Goal: Task Accomplishment & Management: Complete application form

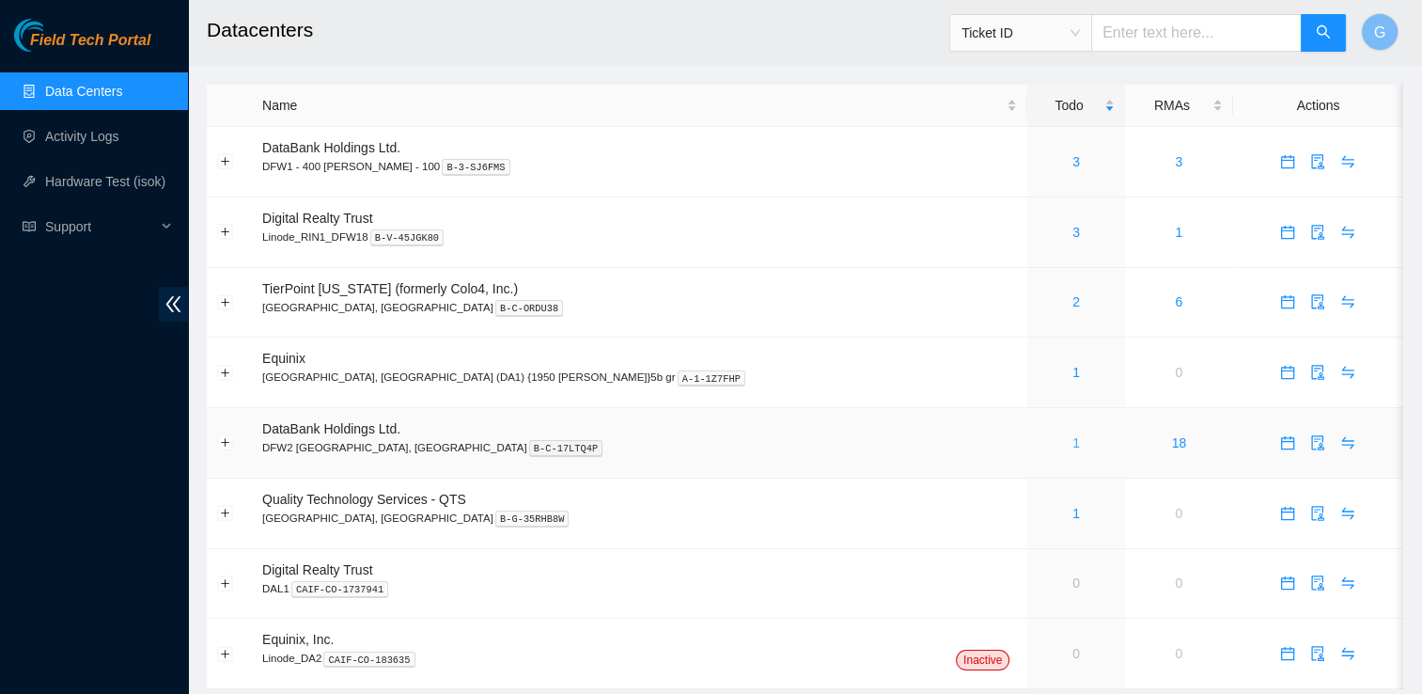
click at [1072, 444] on link "1" at bounding box center [1076, 442] width 8 height 15
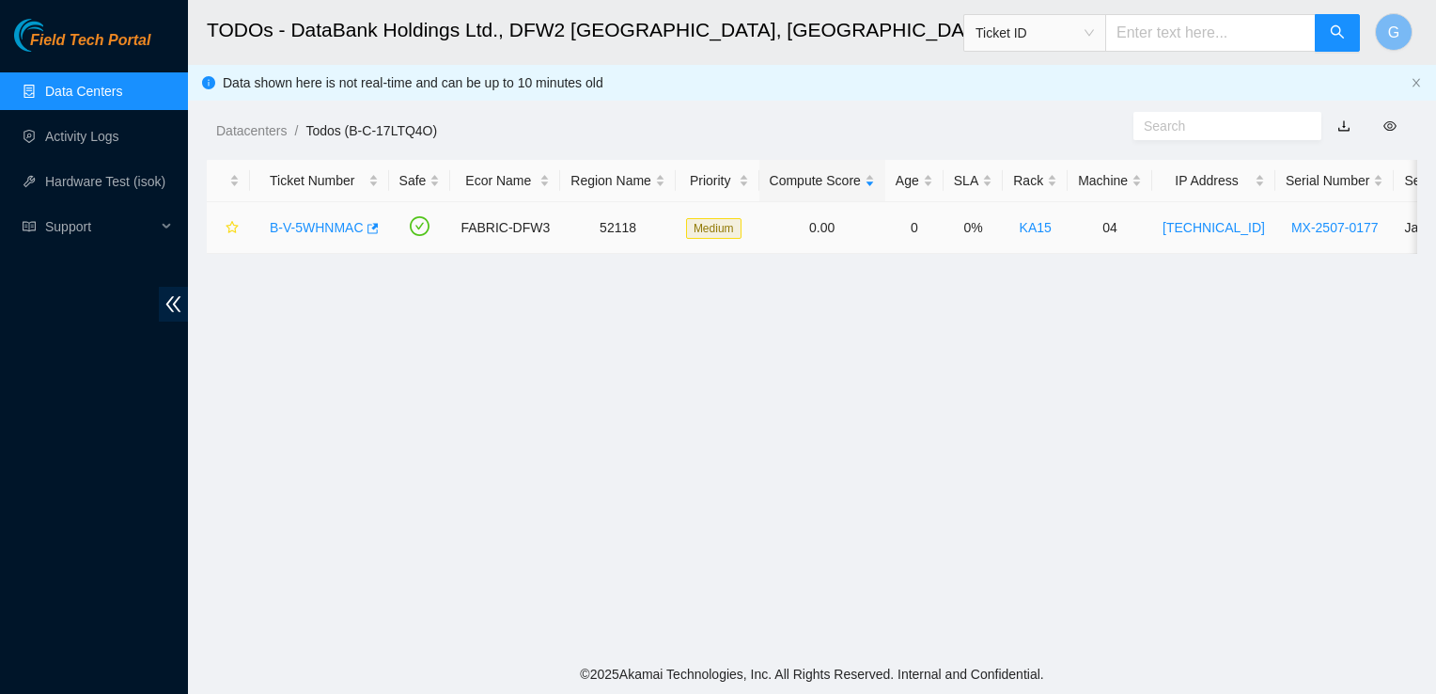
click at [297, 227] on link "B-V-5WHNMAC" at bounding box center [317, 227] width 94 height 15
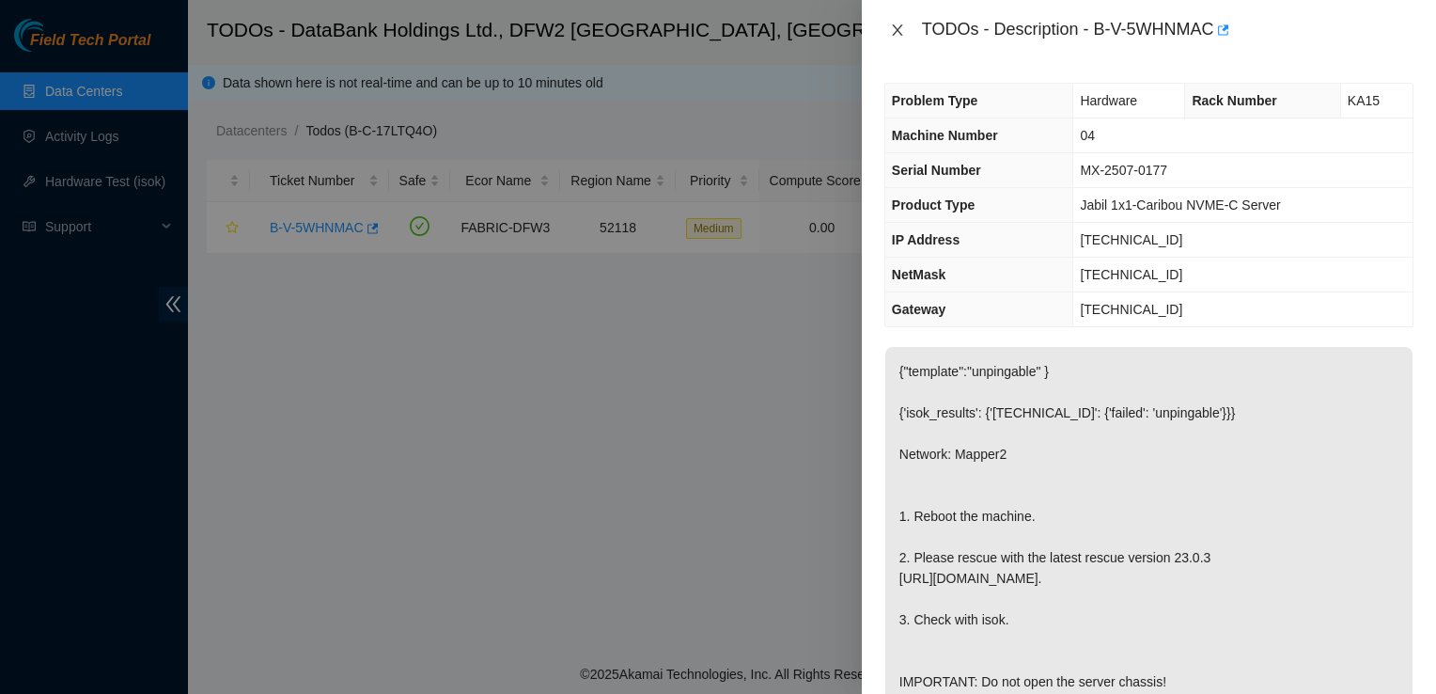
click at [899, 23] on icon "close" at bounding box center [897, 30] width 15 height 15
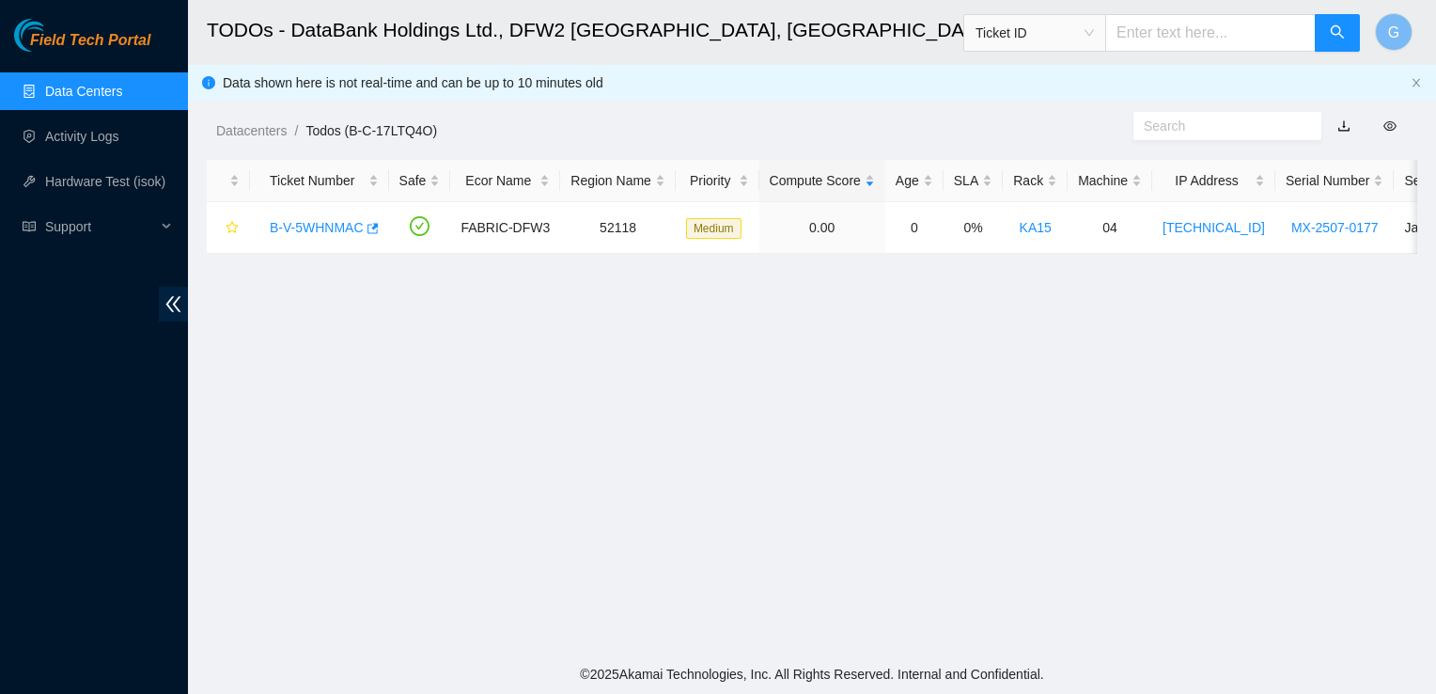
click at [122, 89] on link "Data Centers" at bounding box center [83, 91] width 77 height 15
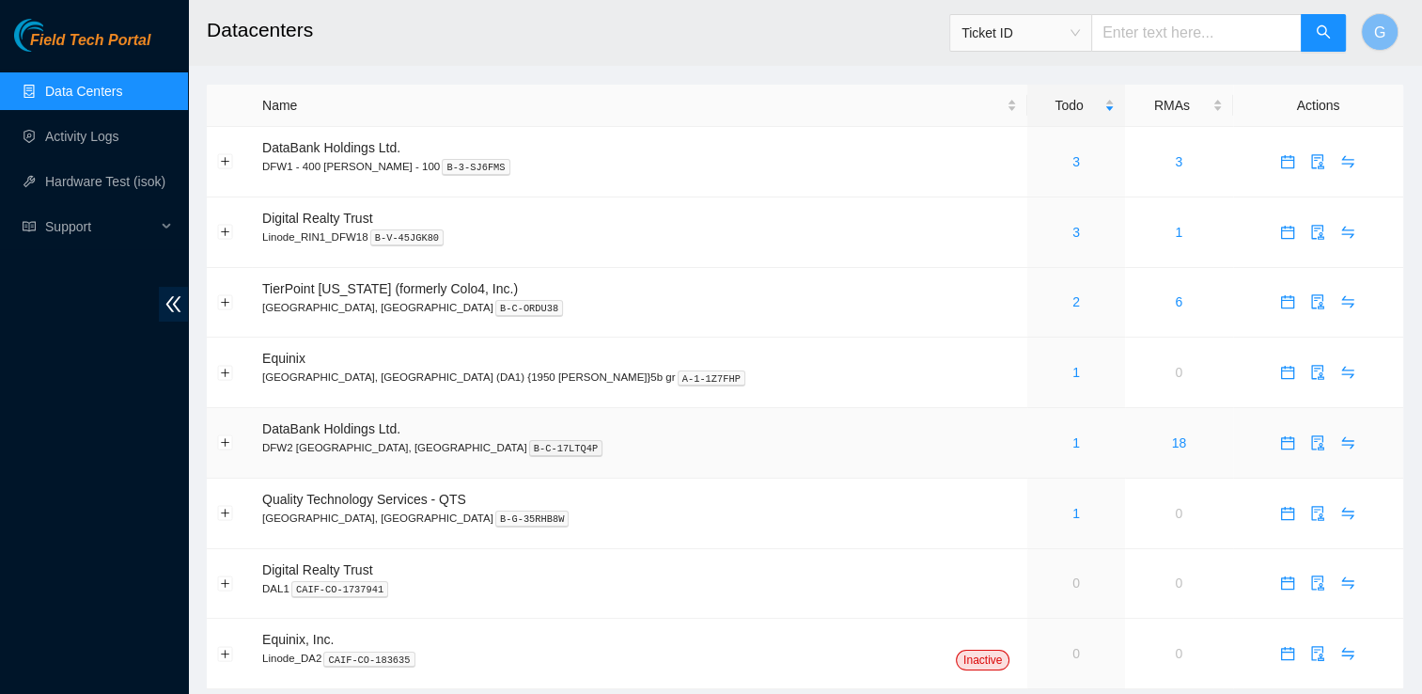
click at [433, 429] on td "DataBank Holdings Ltd. DFW2 Richardson, TX B-C-17LTQ4P" at bounding box center [639, 443] width 775 height 70
drag, startPoint x: 1088, startPoint y: 36, endPoint x: 1094, endPoint y: 23, distance: 13.5
click at [1080, 23] on span "Ticket ID" at bounding box center [1020, 33] width 118 height 28
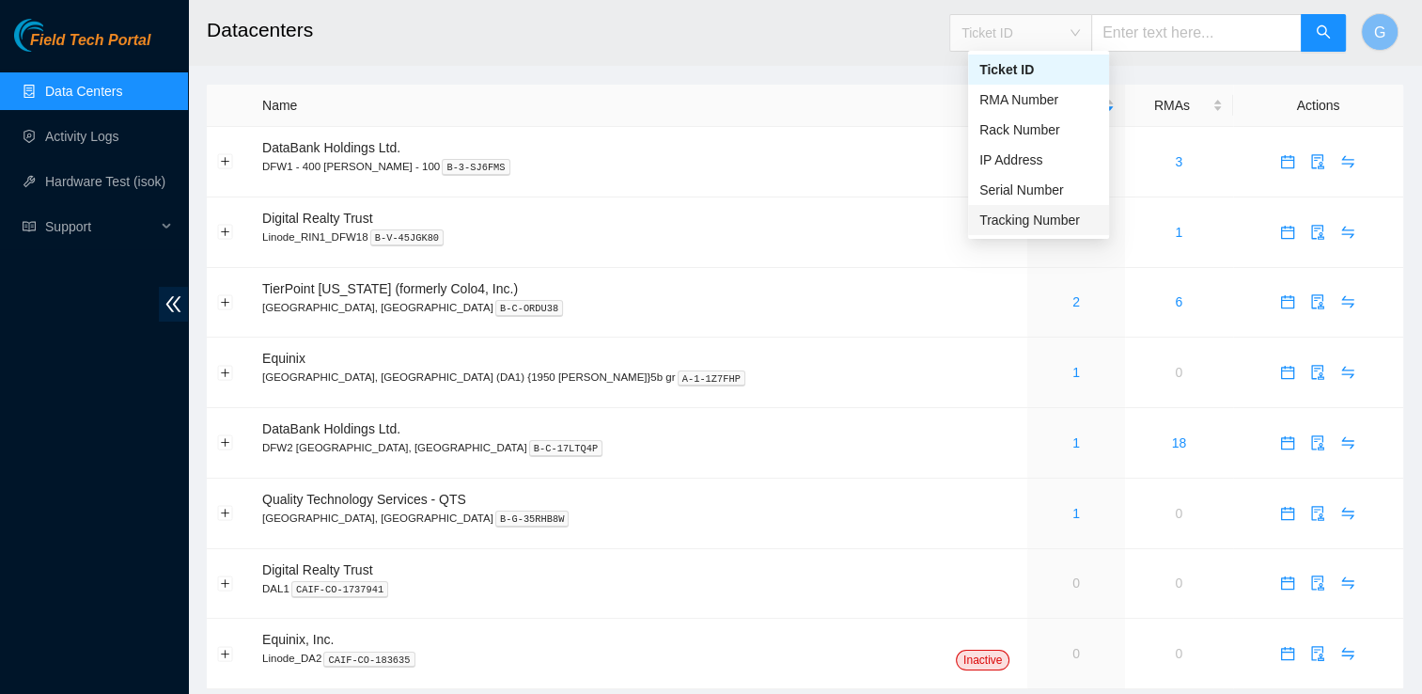
click at [1061, 220] on div "Tracking Number" at bounding box center [1038, 220] width 118 height 21
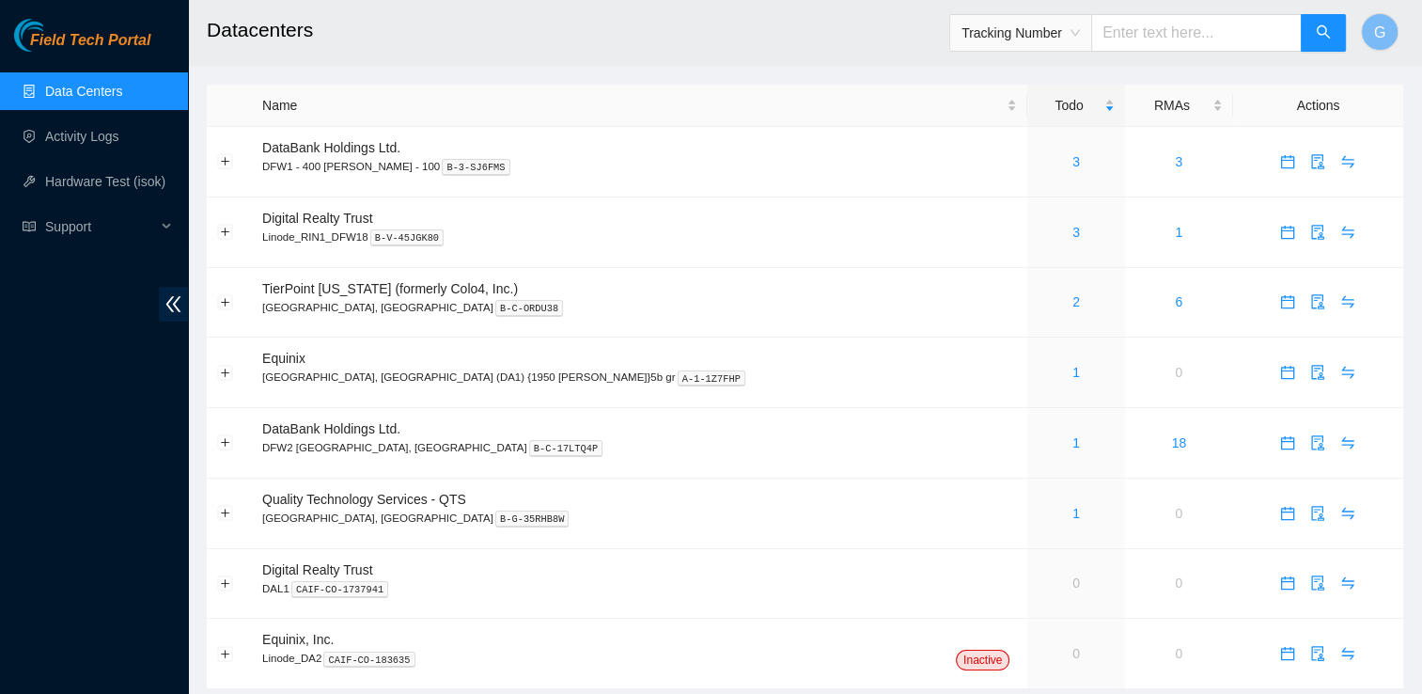
click at [1201, 48] on input "text" at bounding box center [1196, 33] width 211 height 38
type input "463470058925"
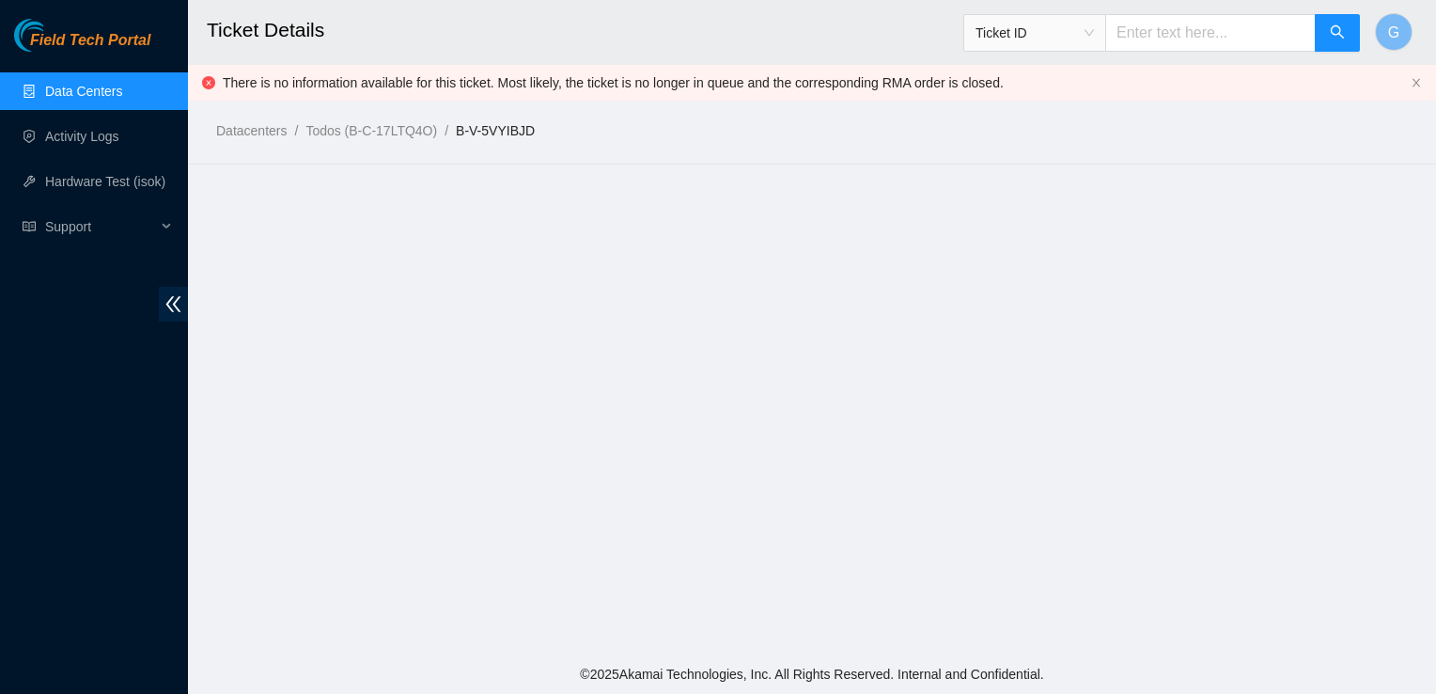
click at [97, 89] on link "Data Centers" at bounding box center [83, 91] width 77 height 15
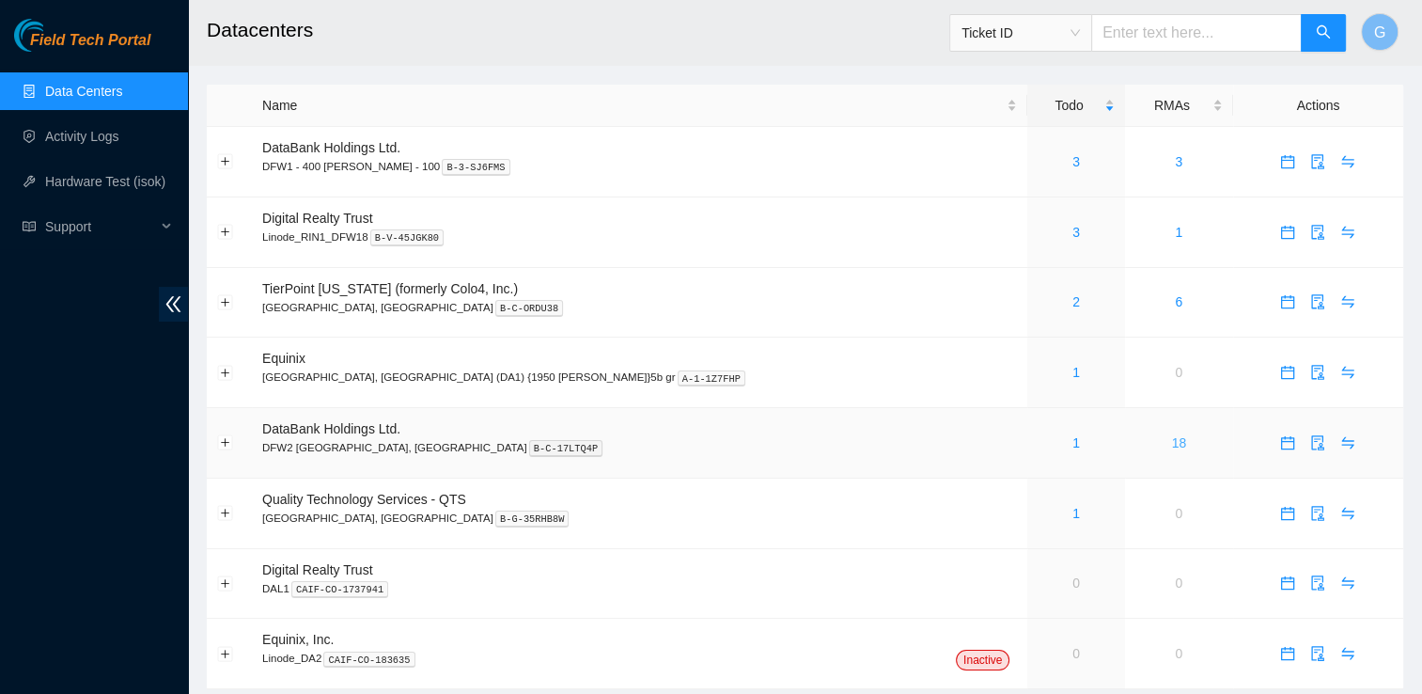
click at [1172, 438] on link "18" at bounding box center [1179, 442] width 15 height 15
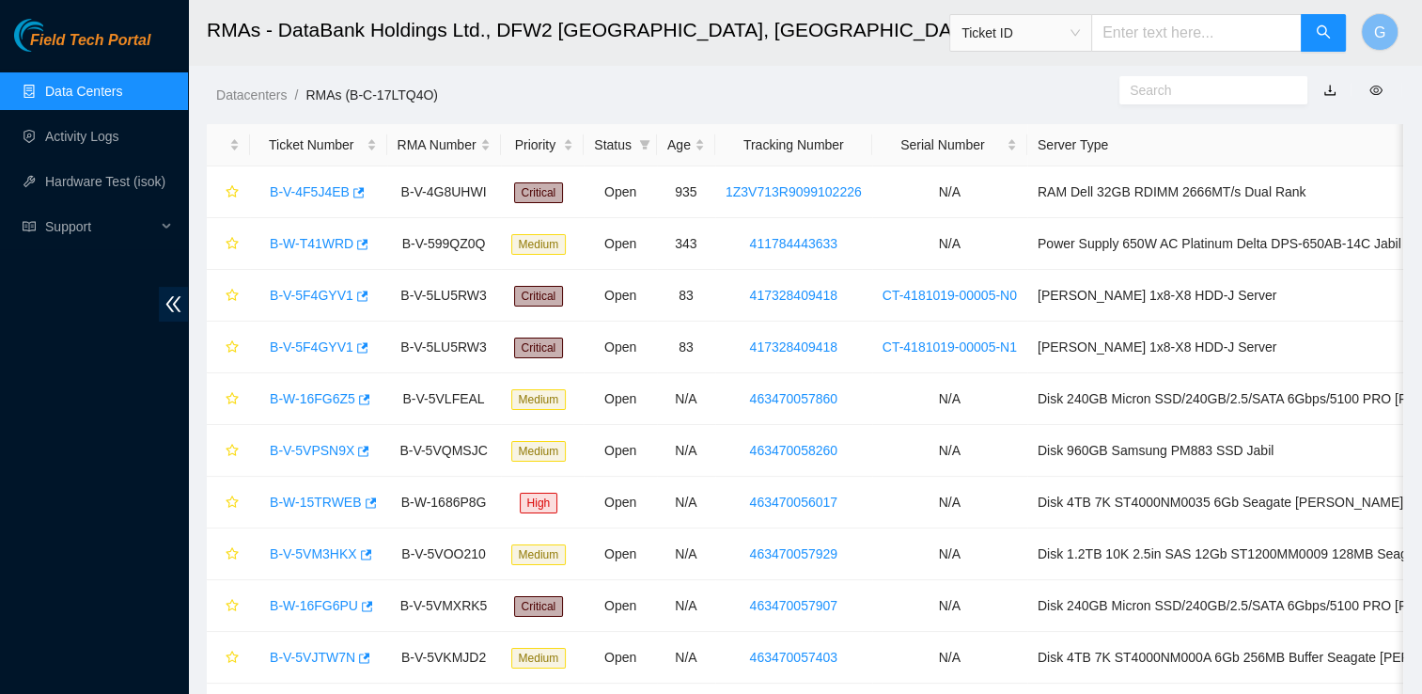
click at [1054, 36] on span "Ticket ID" at bounding box center [1020, 33] width 118 height 28
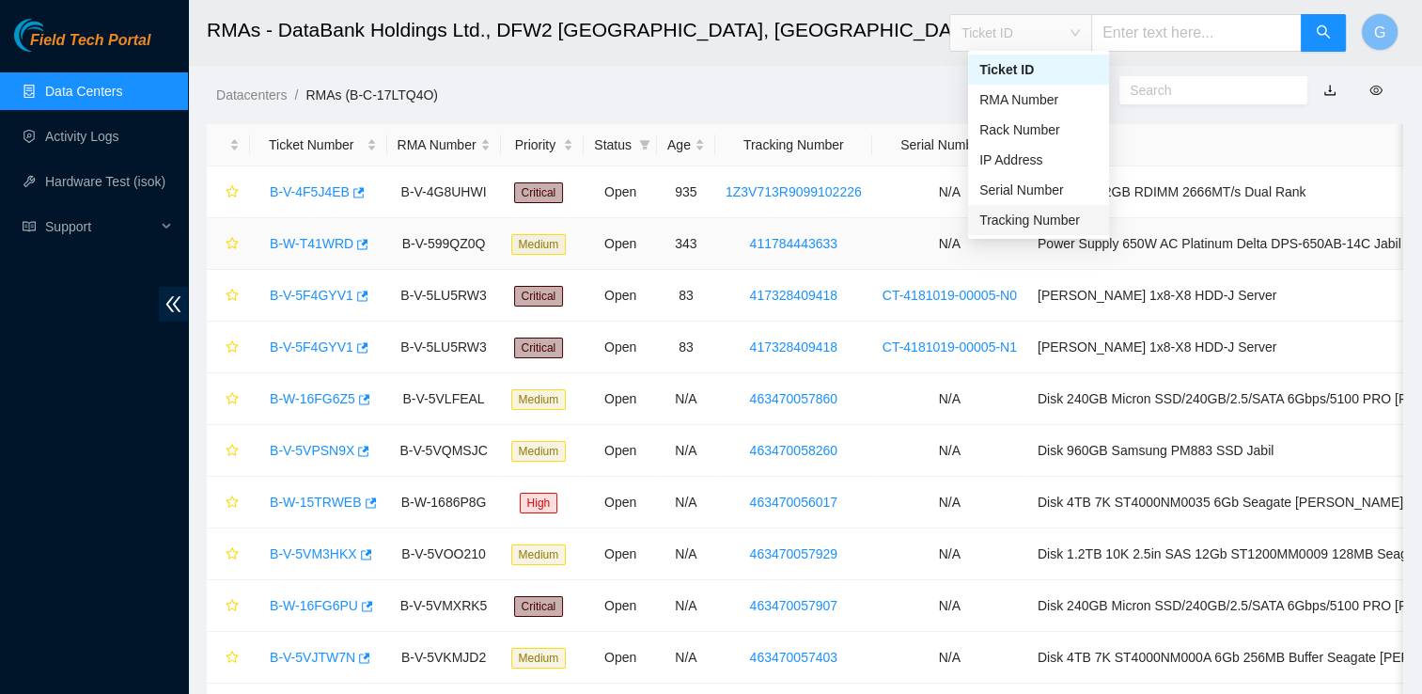
drag, startPoint x: 1038, startPoint y: 209, endPoint x: 1058, endPoint y: 244, distance: 41.3
click at [1058, 244] on body "Field Tech Portal Data Centers Activity Logs Hardware Test (isok) Support RMAs …" at bounding box center [711, 347] width 1422 height 694
click at [1065, 228] on div "Tracking Number" at bounding box center [1038, 220] width 118 height 21
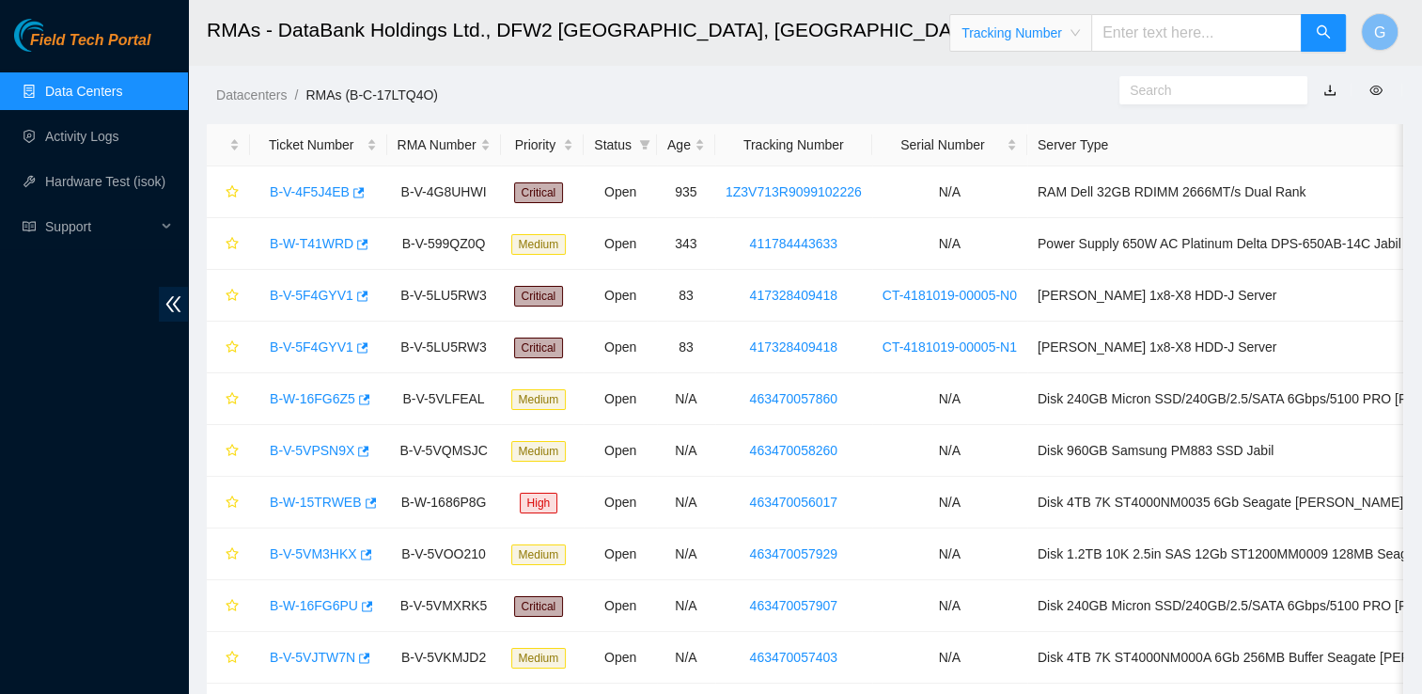
click at [1165, 47] on input "text" at bounding box center [1196, 33] width 211 height 38
type input "463470058925"
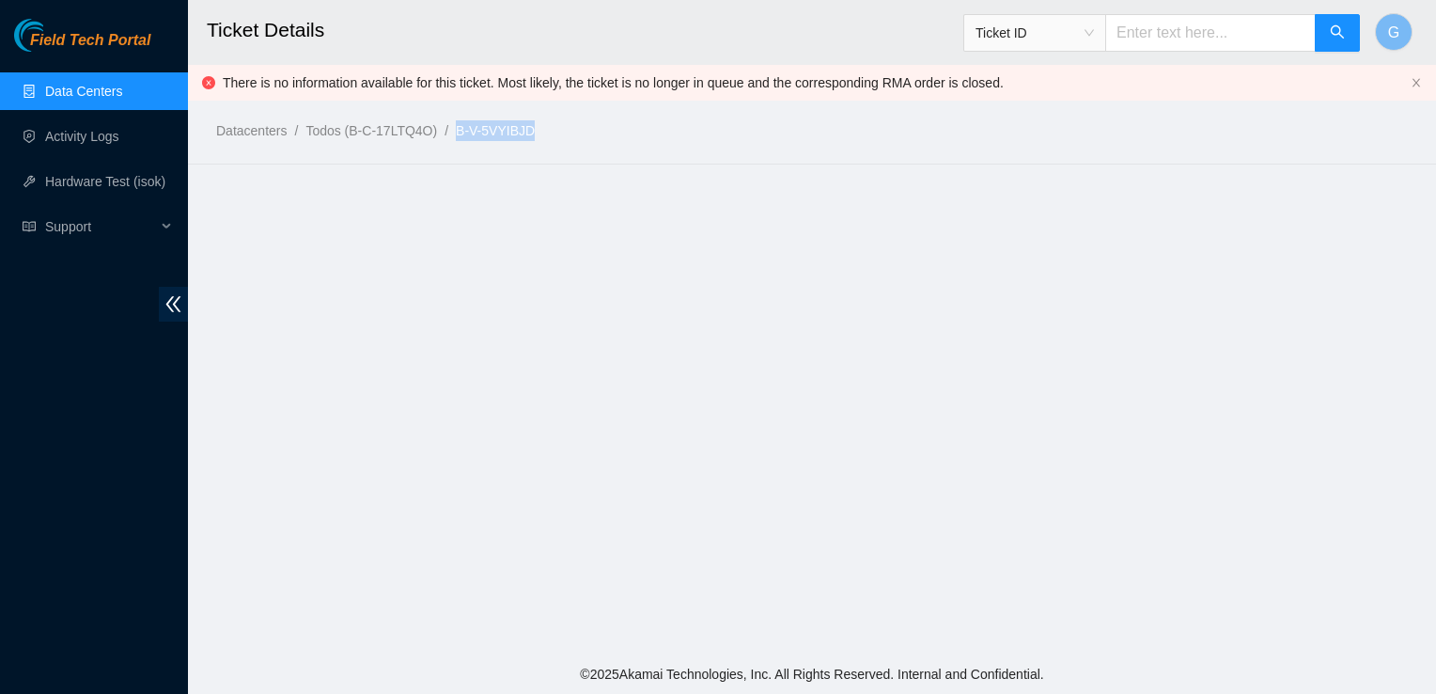
drag, startPoint x: 544, startPoint y: 119, endPoint x: 457, endPoint y: 130, distance: 88.0
click at [457, 130] on ol "Datacenters / Todos (B-C-17LTQ4O) / B-V-5VYIBJD /" at bounding box center [670, 130] width 908 height 21
copy link "B-V-5VYIBJD"
click at [1154, 19] on input "text" at bounding box center [1210, 33] width 211 height 38
paste input "B-V-5VYIBJD"
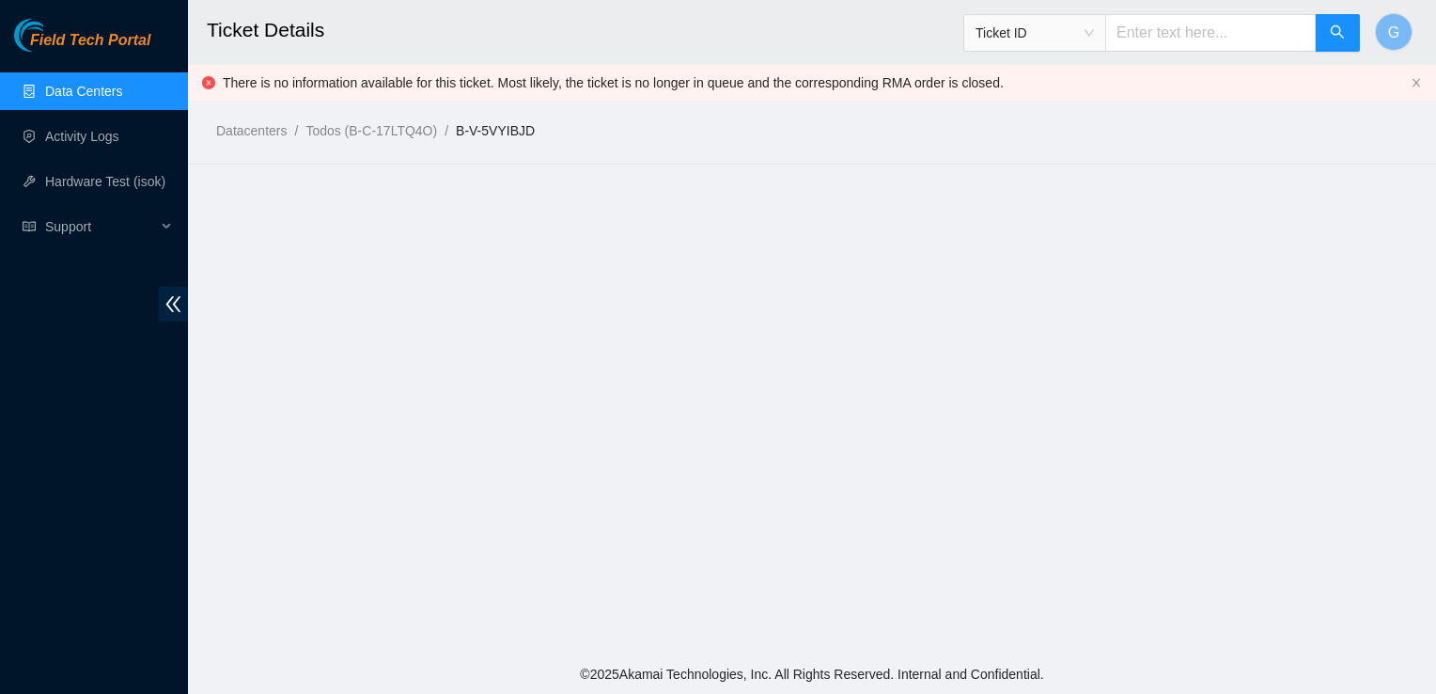
type input "B-V-5VYIBJD"
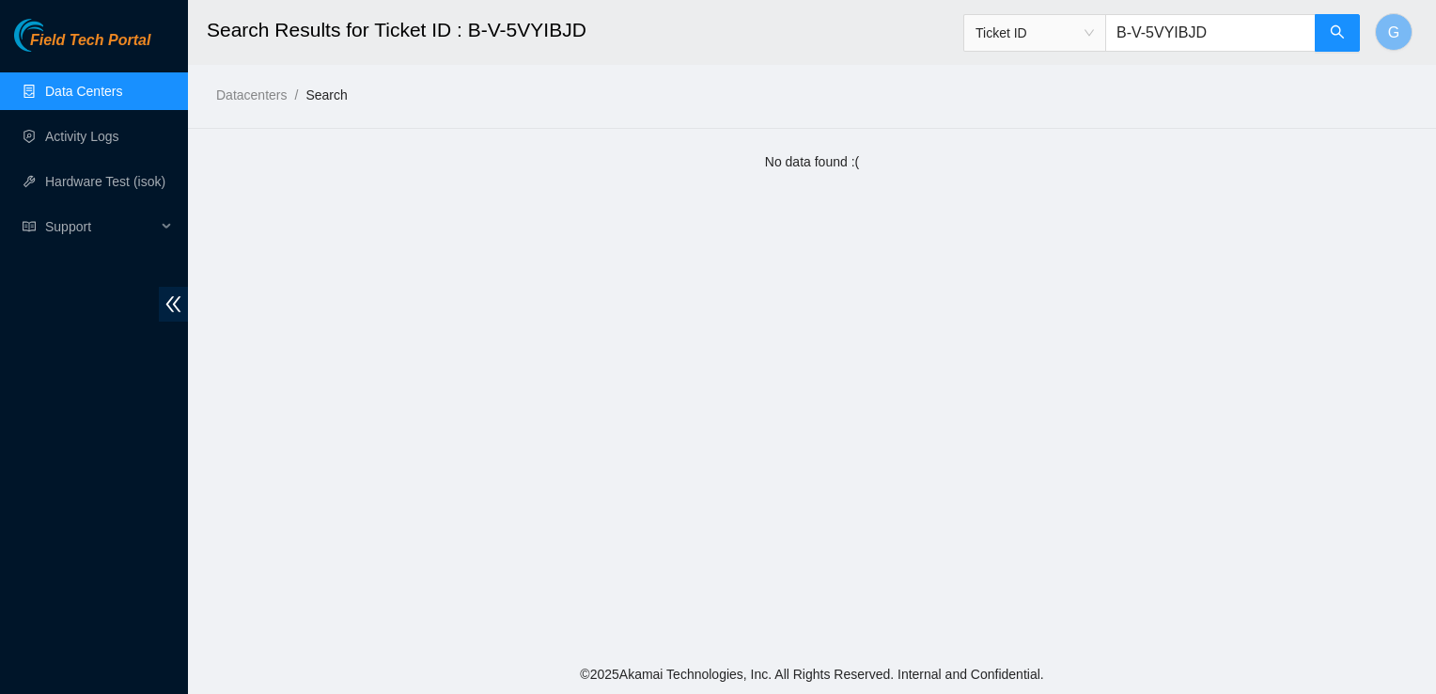
click at [86, 87] on link "Data Centers" at bounding box center [83, 91] width 77 height 15
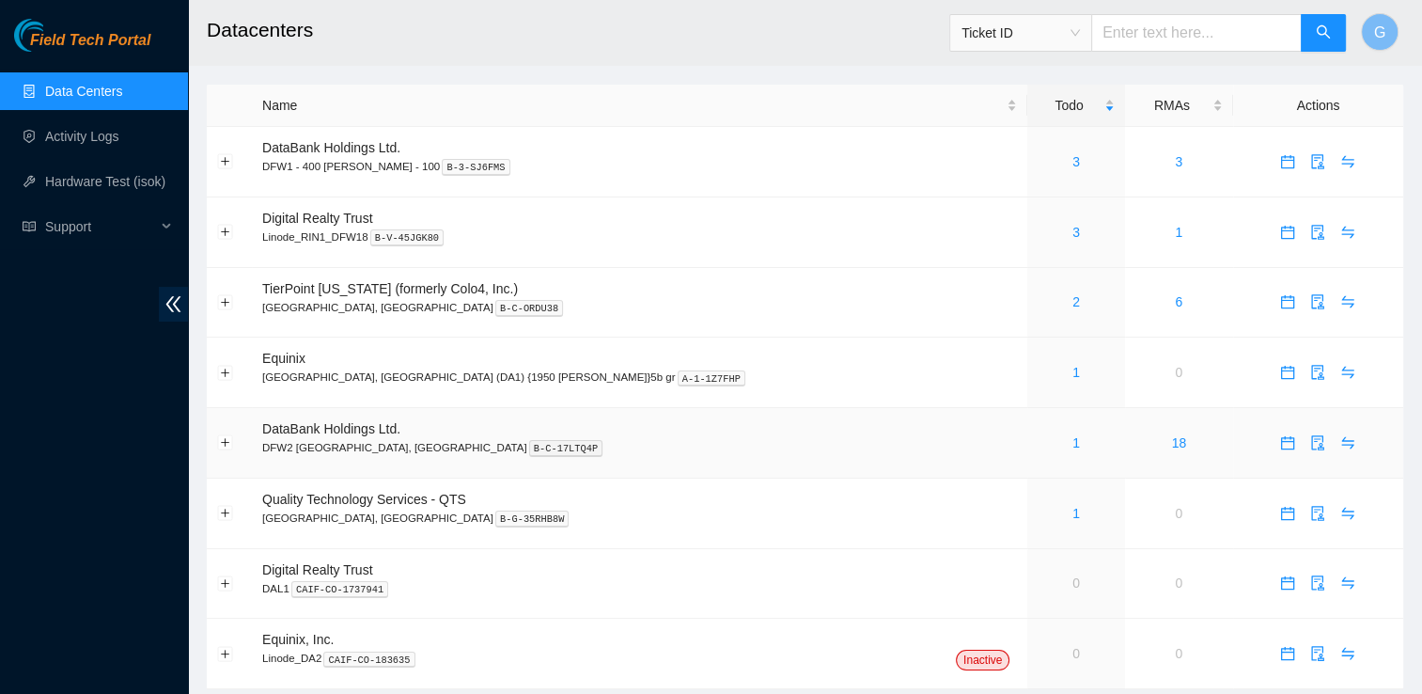
click at [335, 436] on span "DataBank Holdings Ltd." at bounding box center [331, 428] width 138 height 15
click at [1038, 436] on div "1" at bounding box center [1076, 442] width 76 height 21
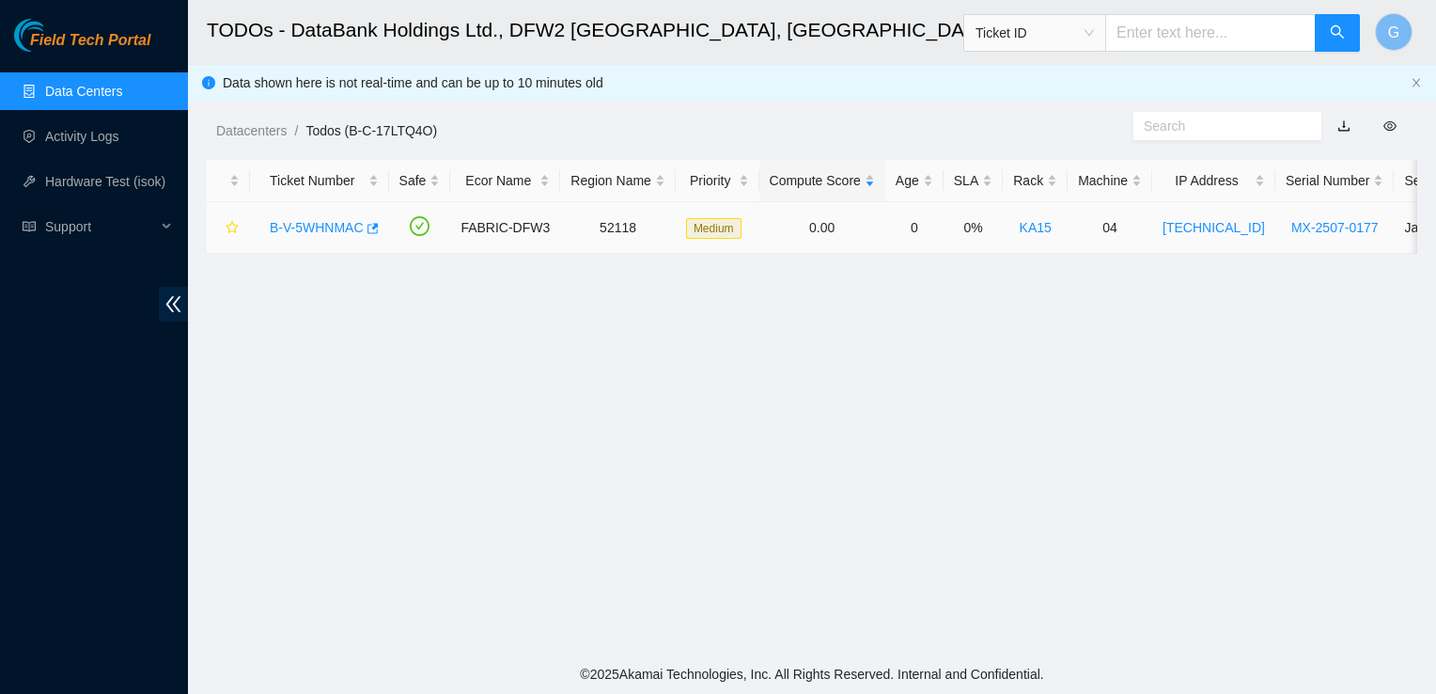
click at [341, 231] on link "B-V-5WHNMAC" at bounding box center [317, 227] width 94 height 15
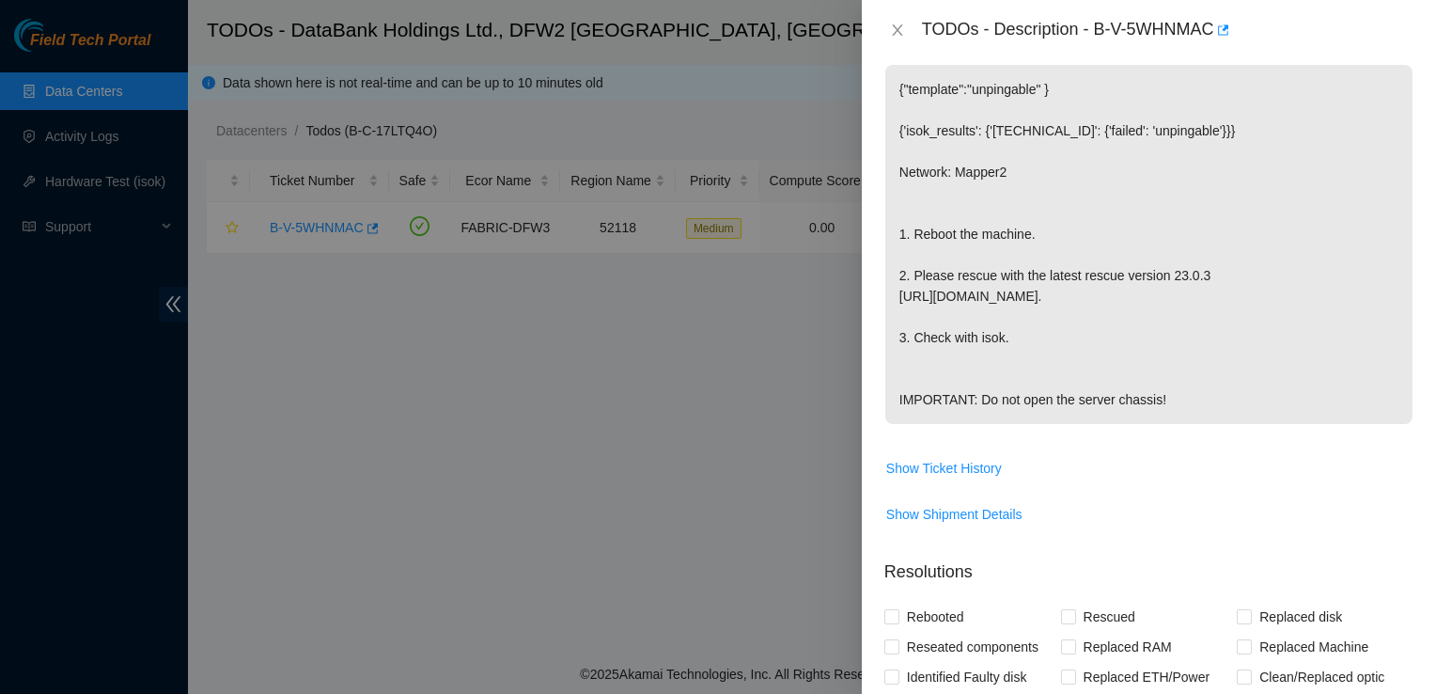
scroll to position [285, 0]
click at [985, 476] on span "Show Ticket History" at bounding box center [944, 465] width 116 height 21
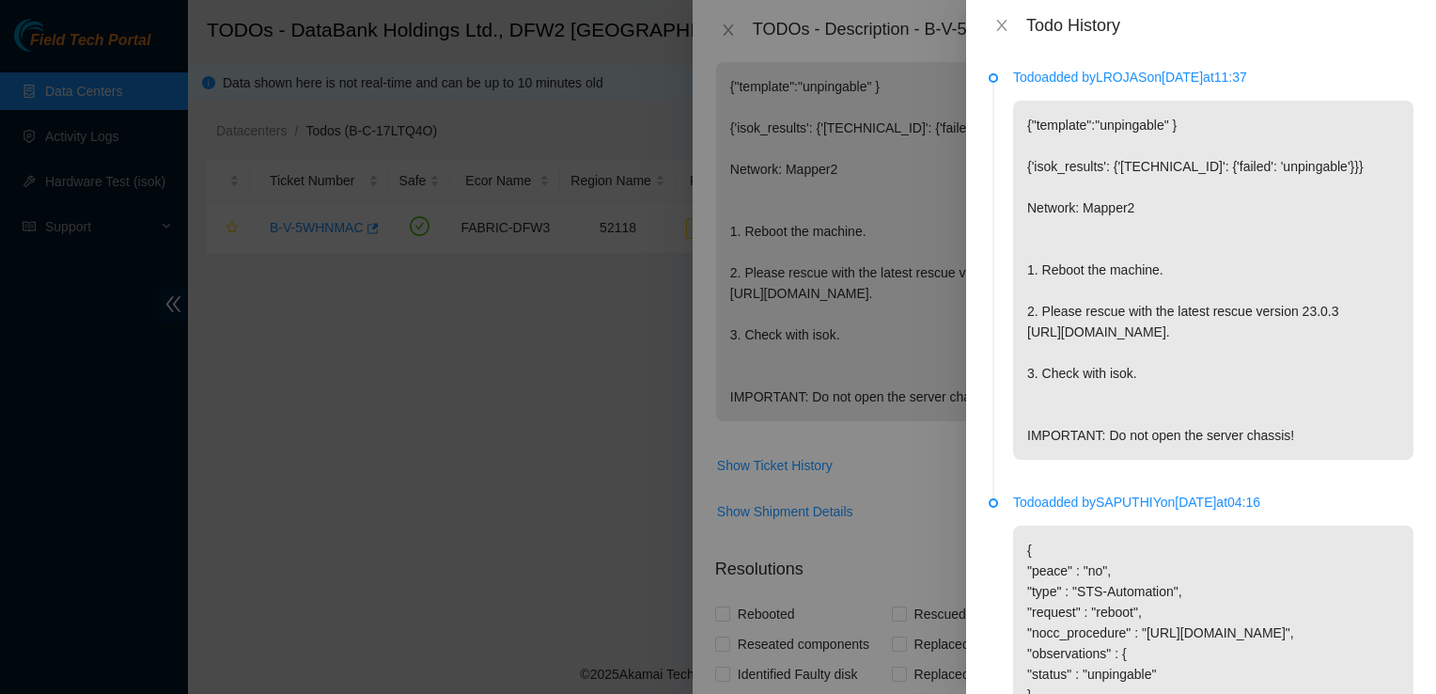
scroll to position [230, 0]
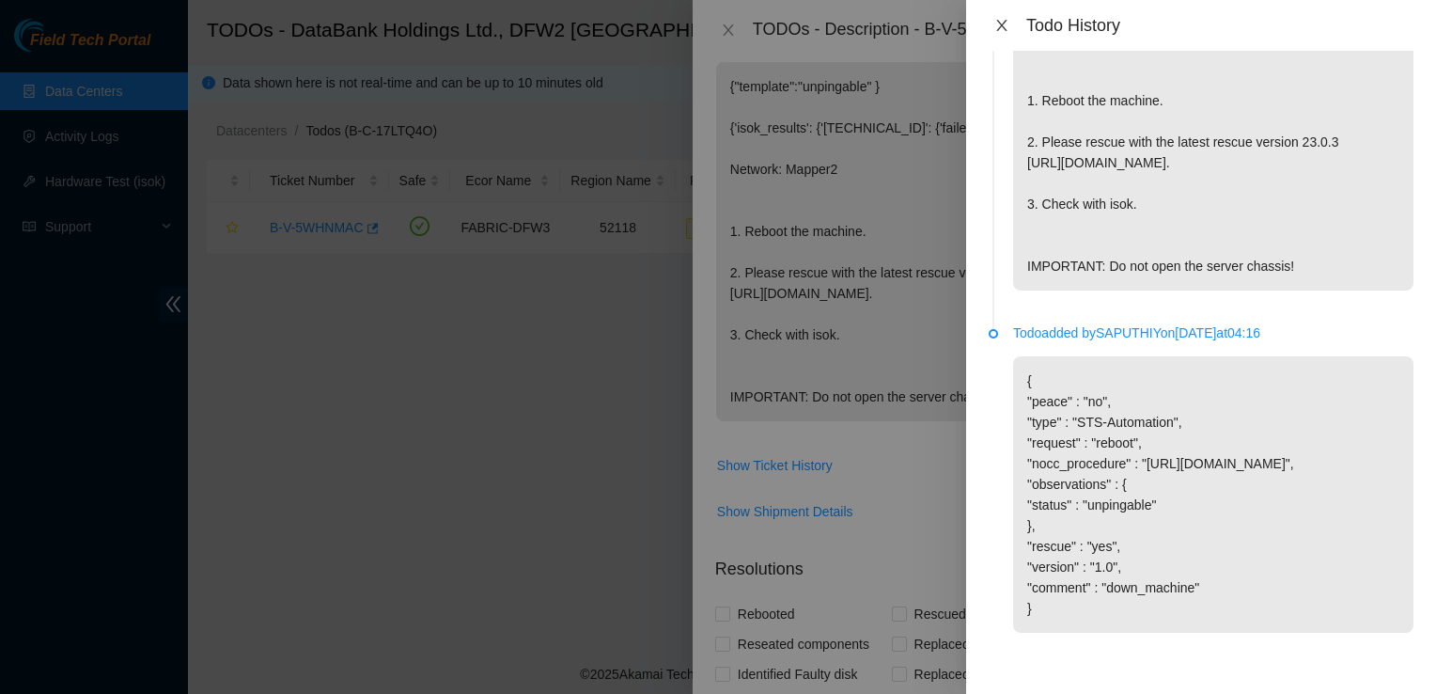
click at [1004, 21] on icon "close" at bounding box center [1001, 25] width 15 height 15
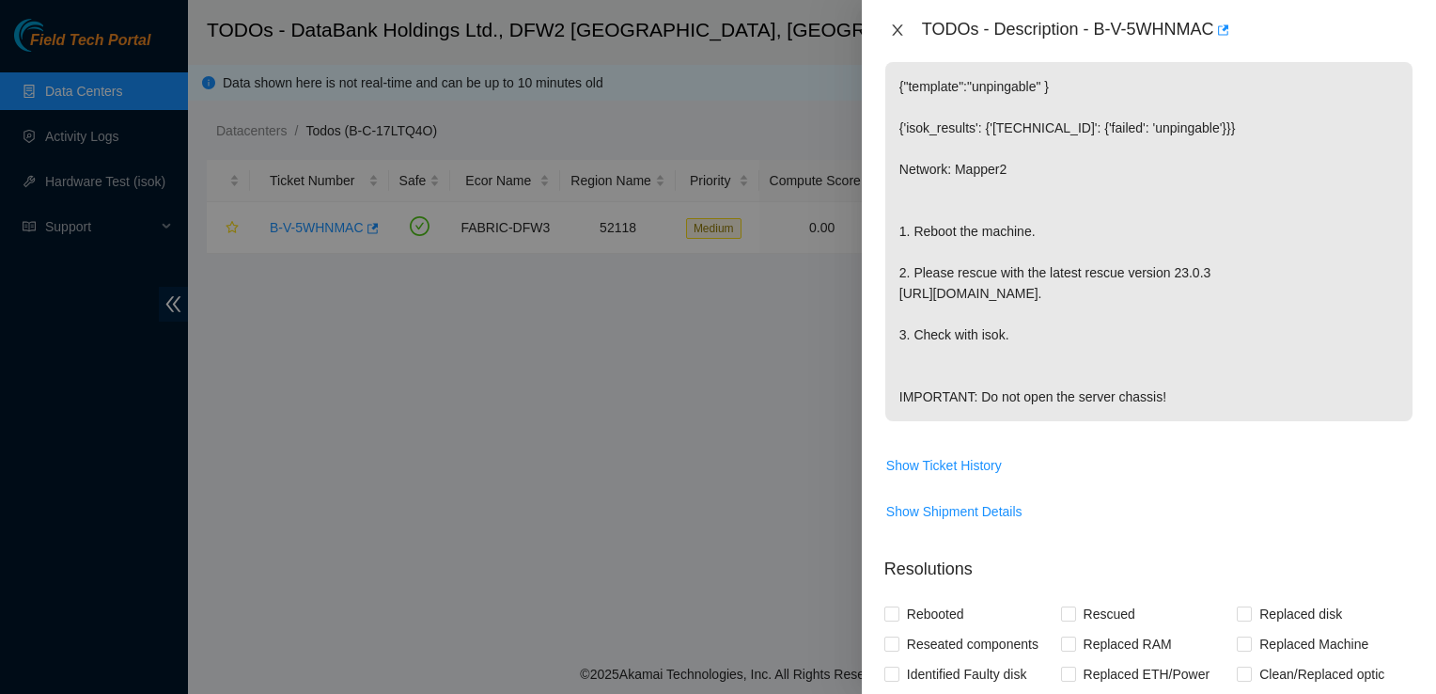
click at [888, 33] on button "Close" at bounding box center [897, 31] width 26 height 18
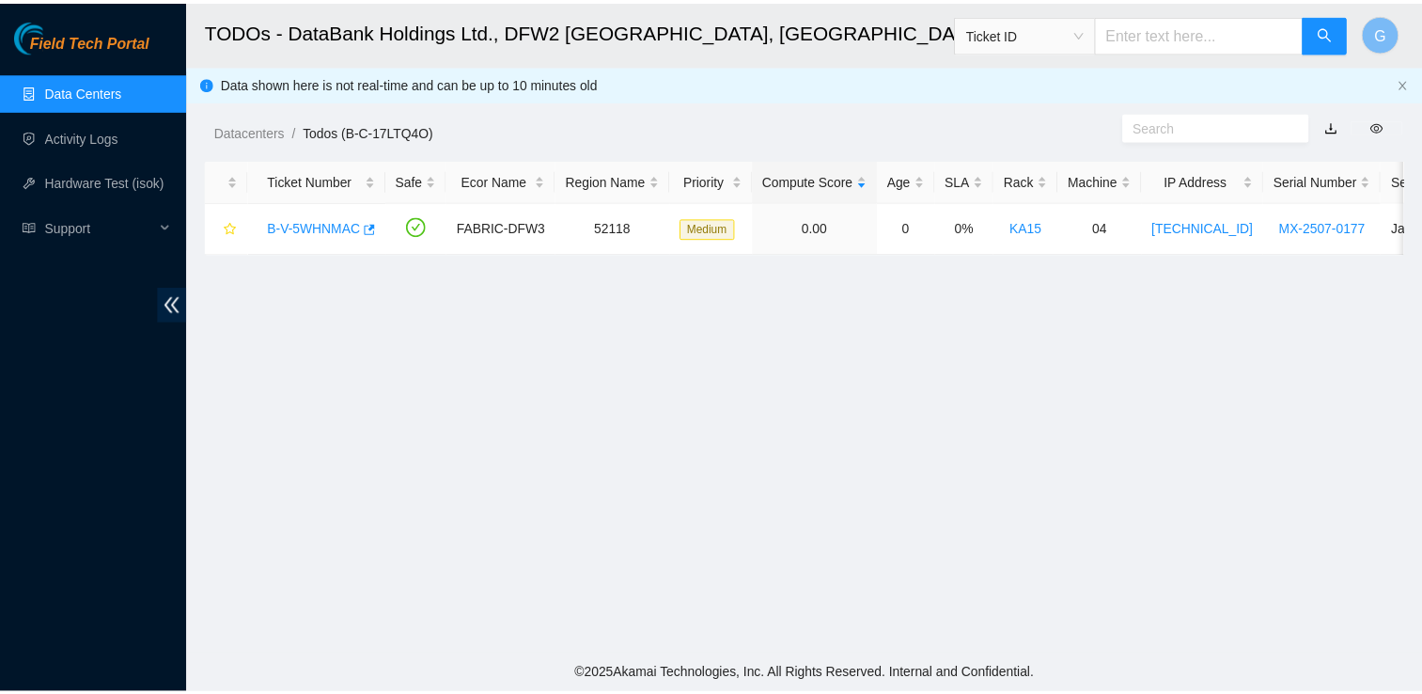
scroll to position [347, 0]
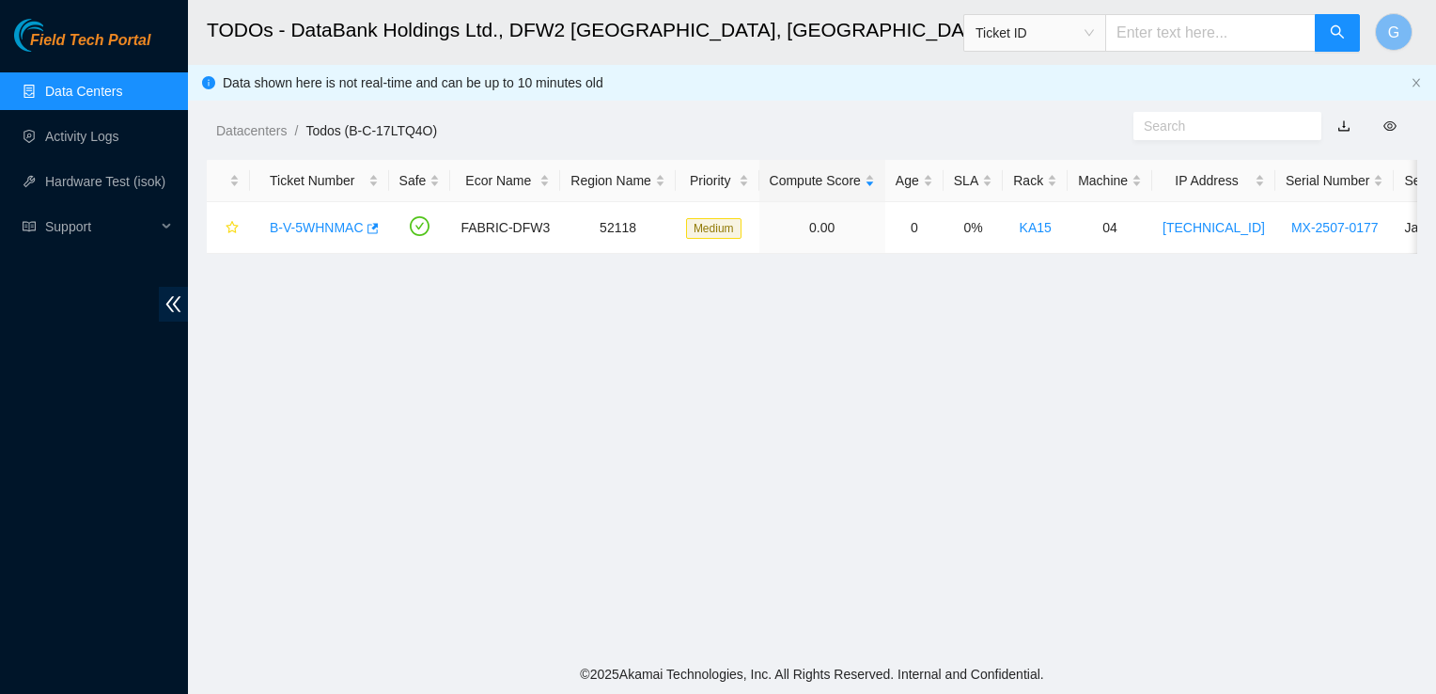
click at [120, 84] on link "Data Centers" at bounding box center [83, 91] width 77 height 15
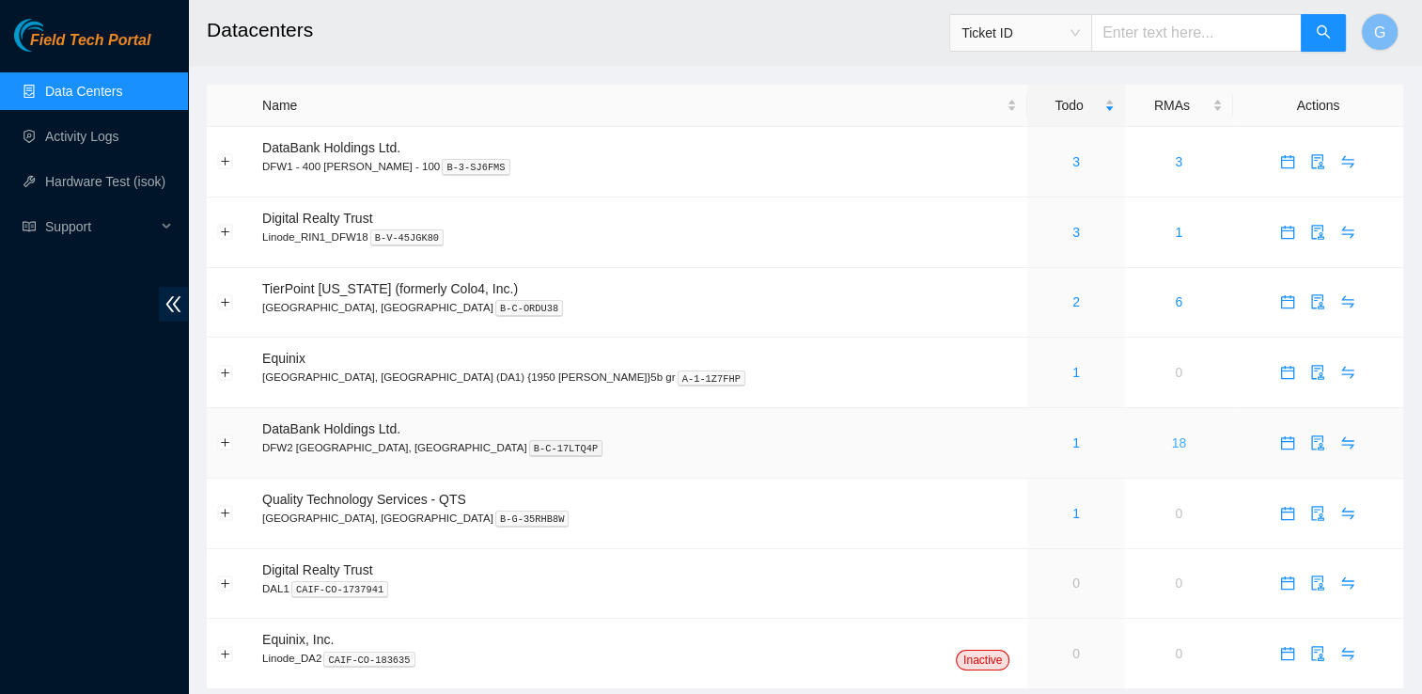
click at [1172, 445] on link "18" at bounding box center [1179, 442] width 15 height 15
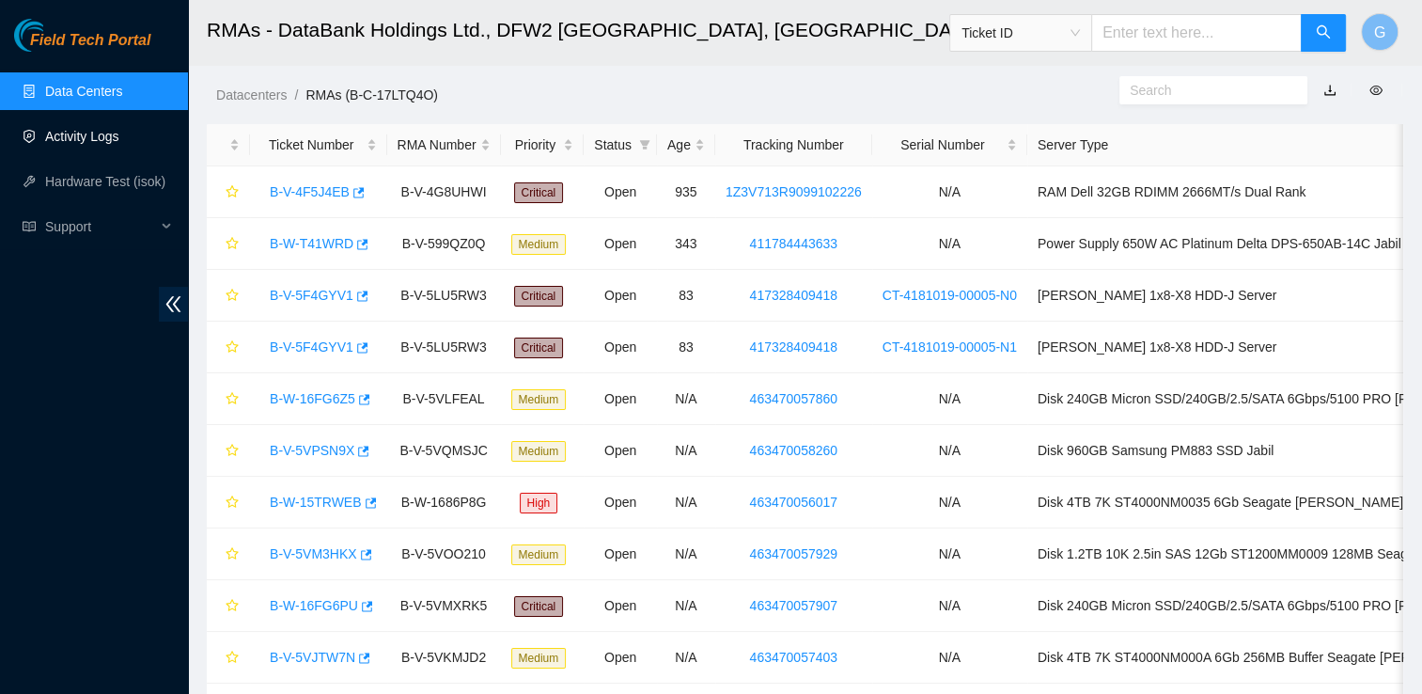
click at [72, 144] on link "Activity Logs" at bounding box center [82, 136] width 74 height 15
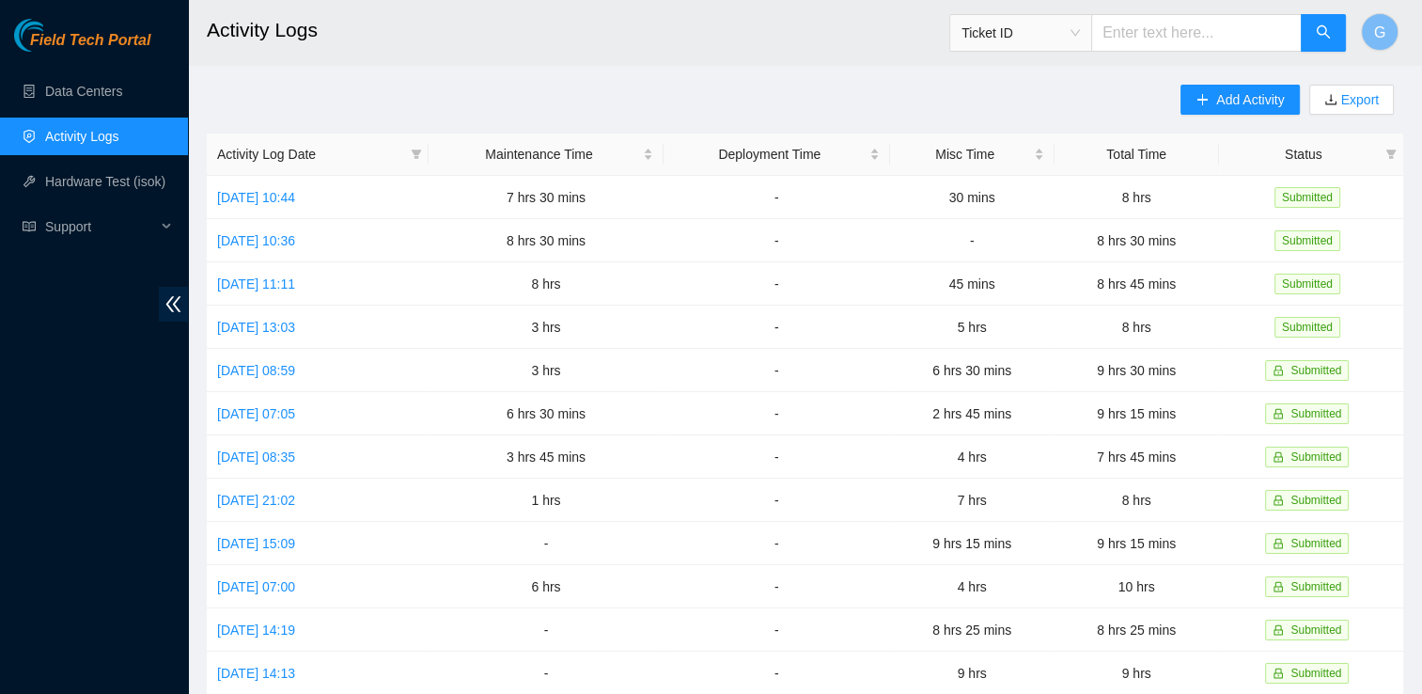
click at [102, 144] on link "Activity Logs" at bounding box center [82, 136] width 74 height 15
click at [109, 130] on link "Activity Logs" at bounding box center [82, 136] width 74 height 15
drag, startPoint x: 1223, startPoint y: 106, endPoint x: 1209, endPoint y: 106, distance: 14.1
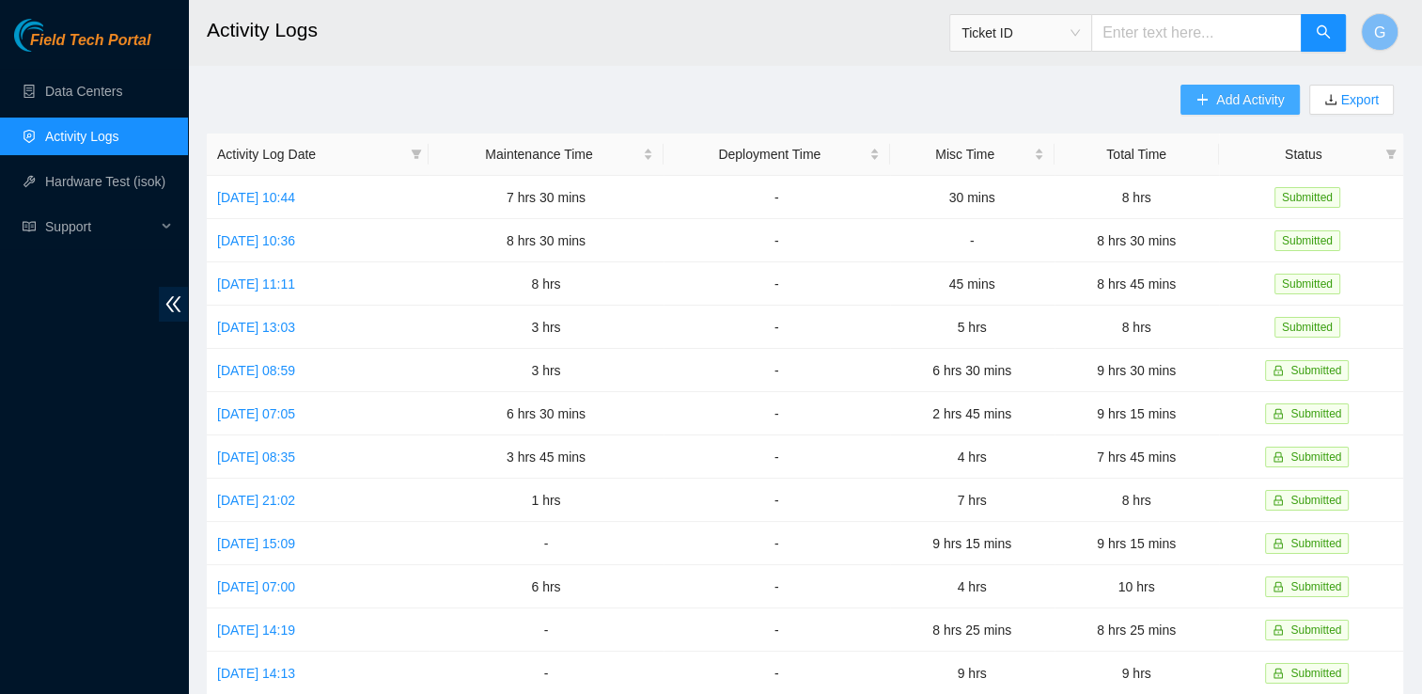
click at [1209, 106] on button "Add Activity" at bounding box center [1239, 100] width 118 height 30
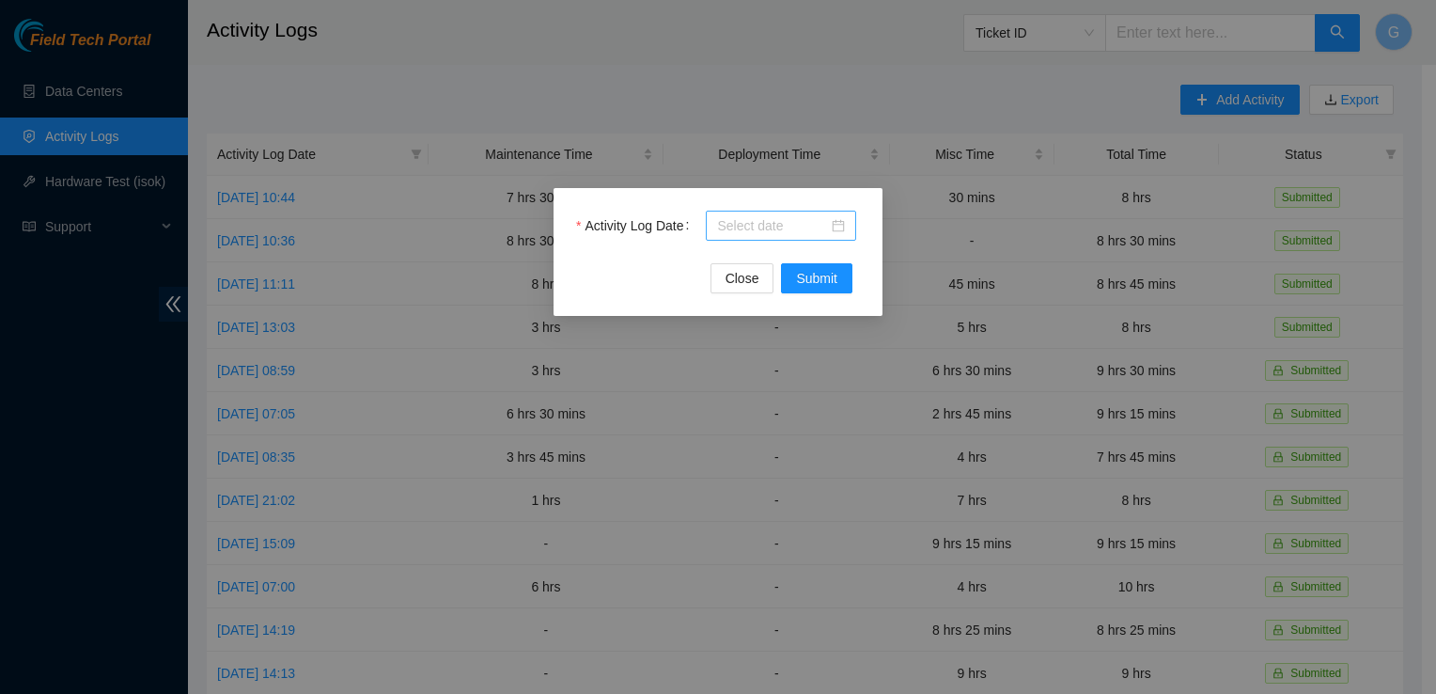
click at [847, 229] on div at bounding box center [781, 226] width 150 height 30
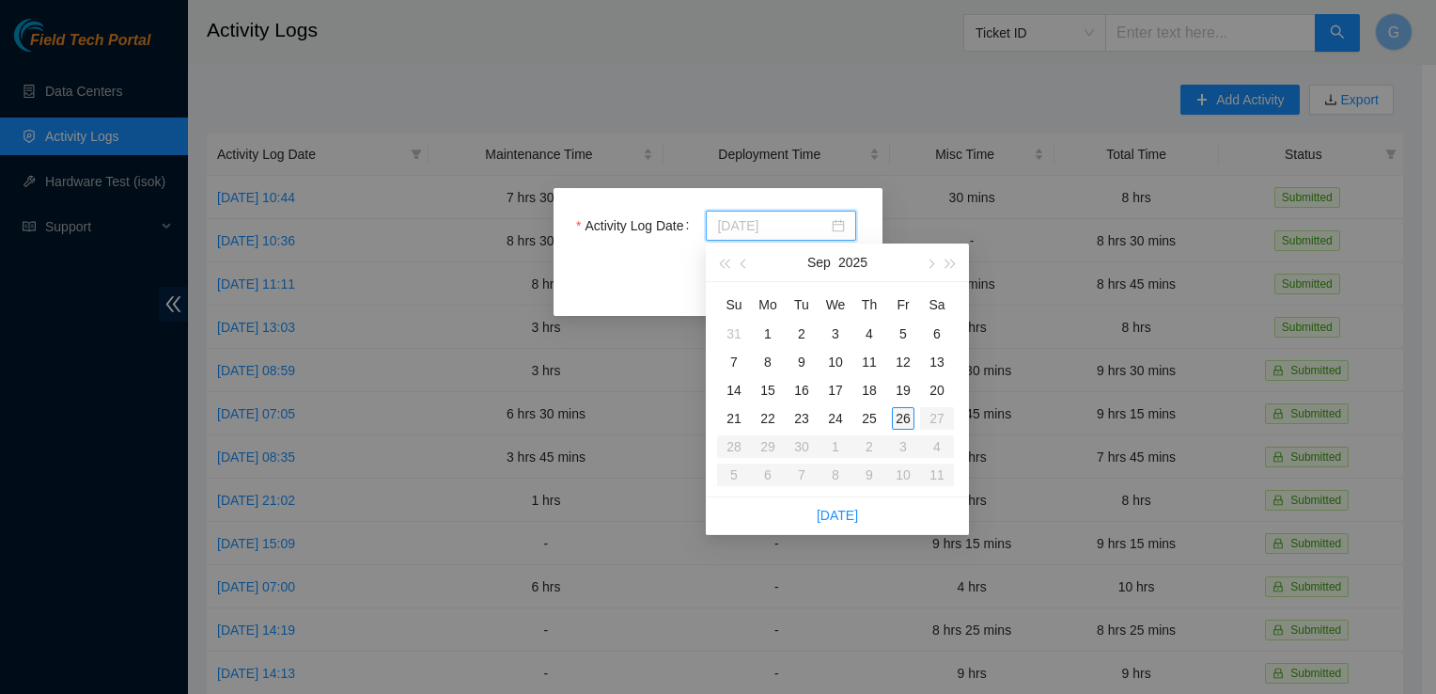
type input "2025-09-26"
click at [902, 414] on div "26" at bounding box center [903, 418] width 23 height 23
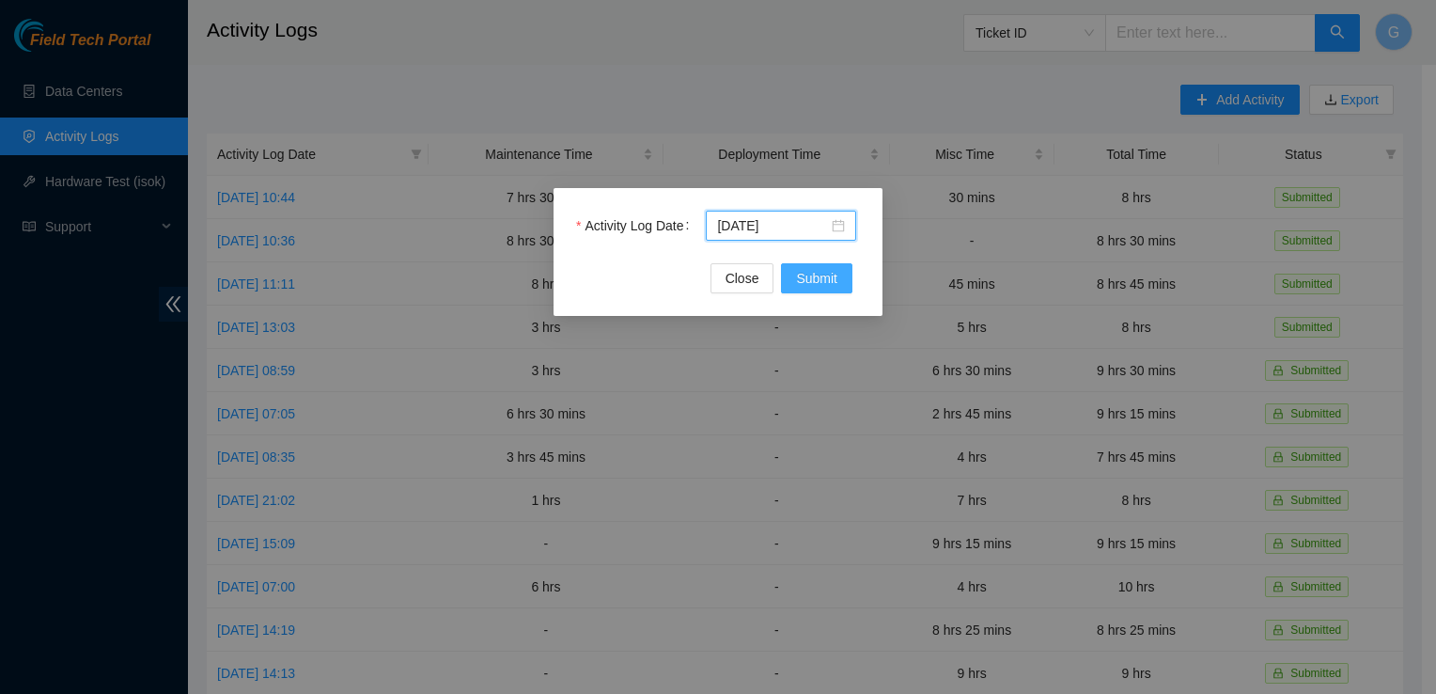
click at [816, 266] on button "Submit" at bounding box center [816, 278] width 71 height 30
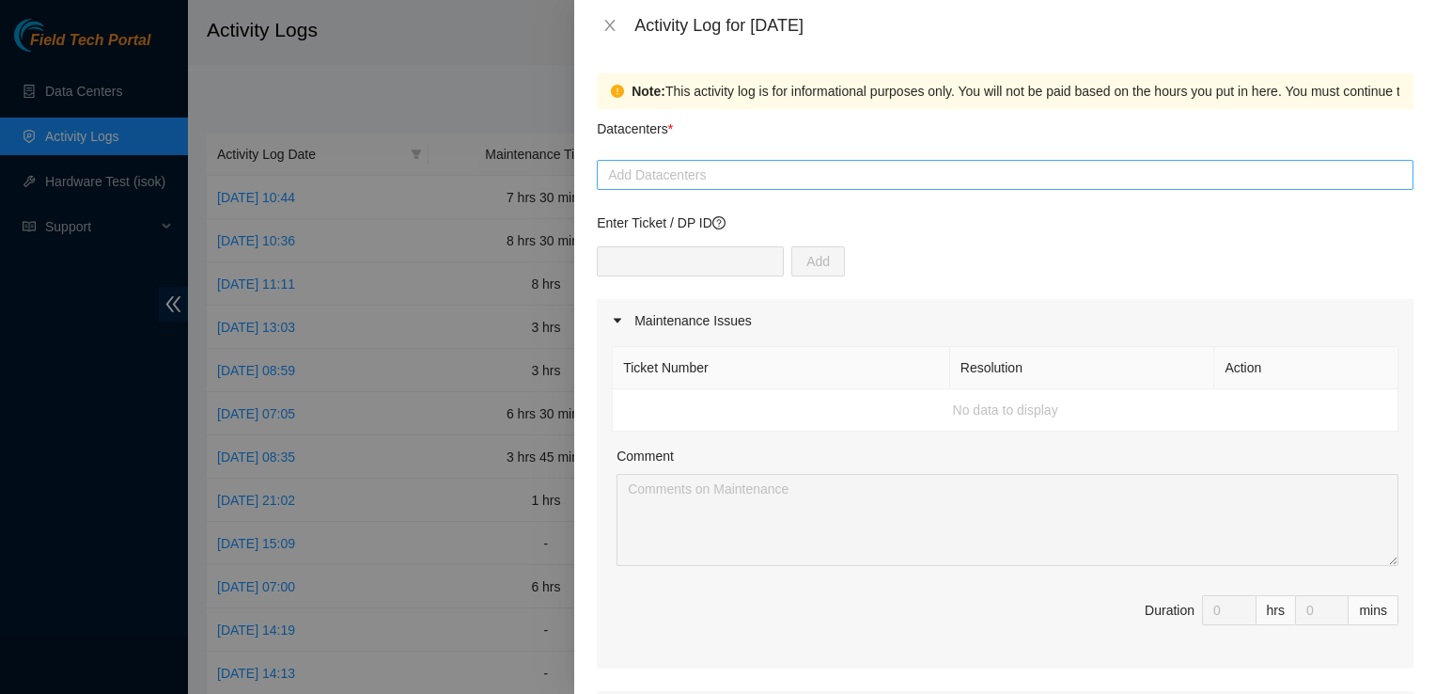
click at [772, 170] on div at bounding box center [1004, 175] width 807 height 23
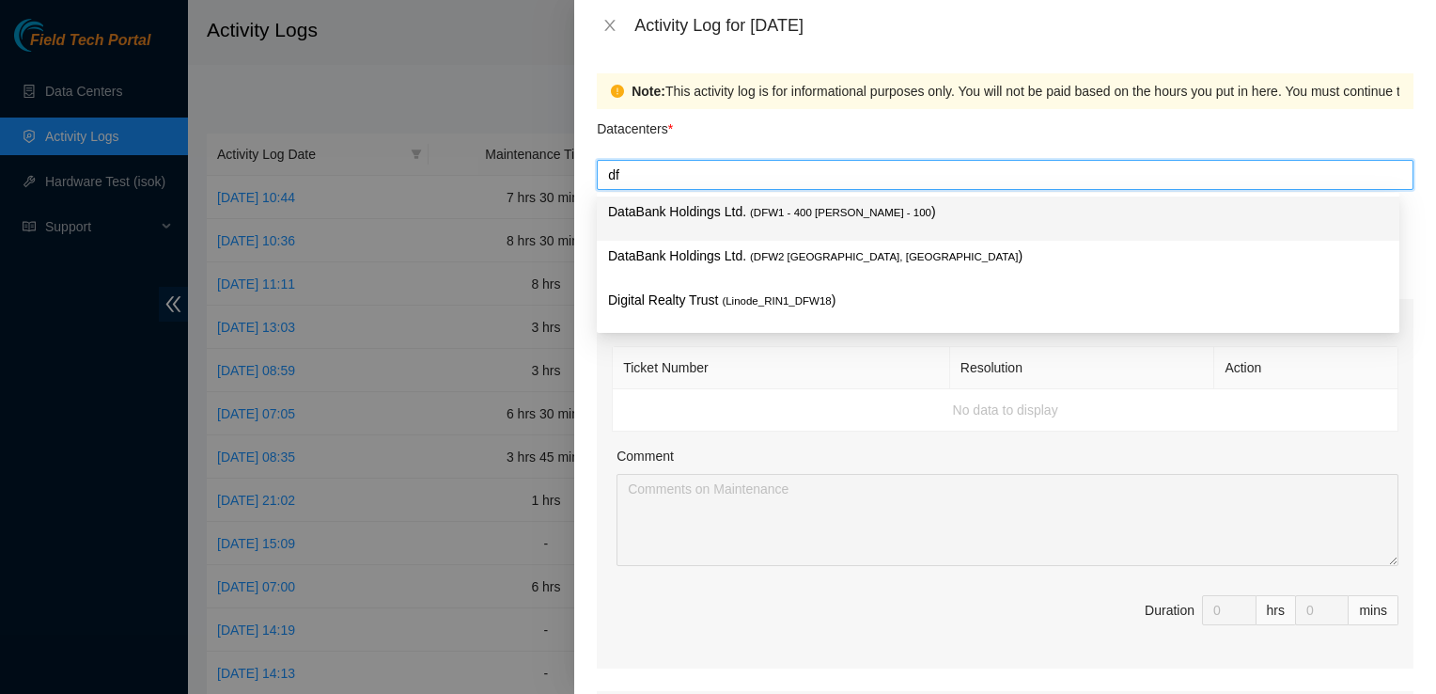
type input "dfw"
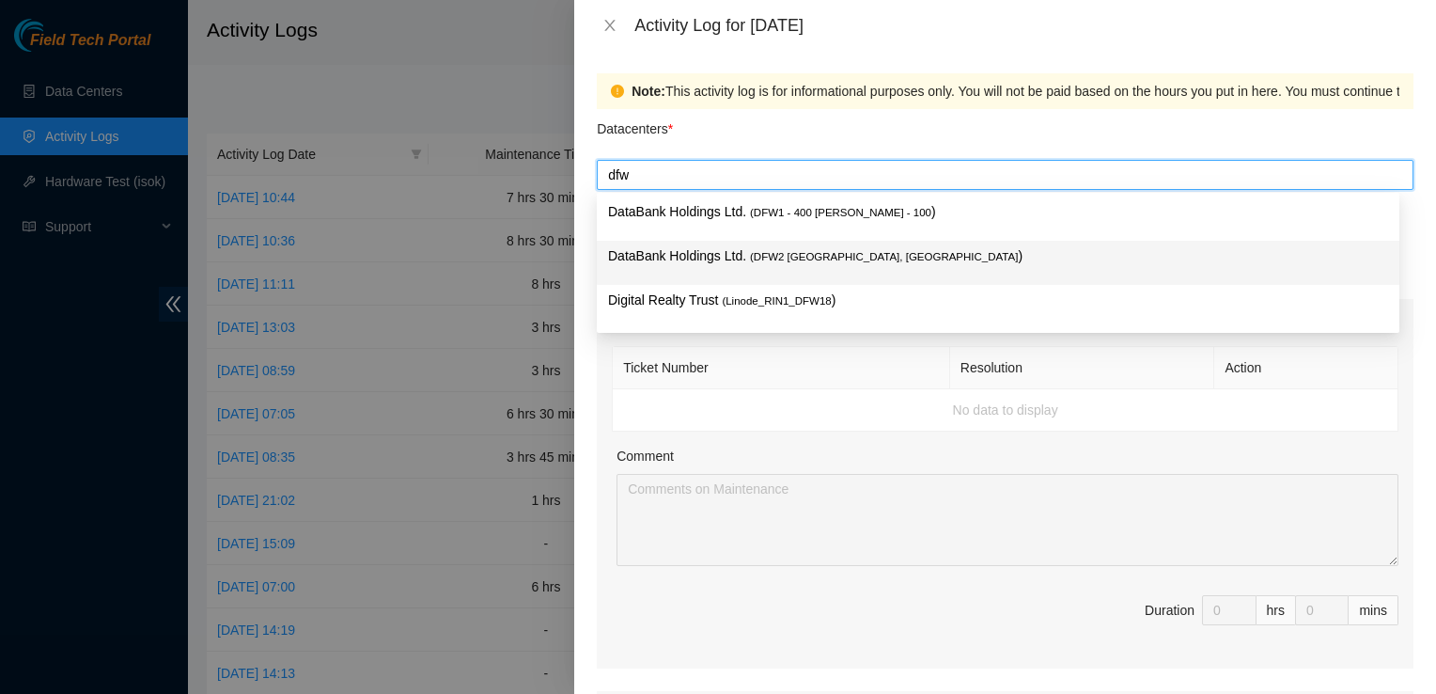
click at [741, 264] on p "DataBank Holdings Ltd. ( DFW2 Richardson, TX )" at bounding box center [998, 256] width 780 height 22
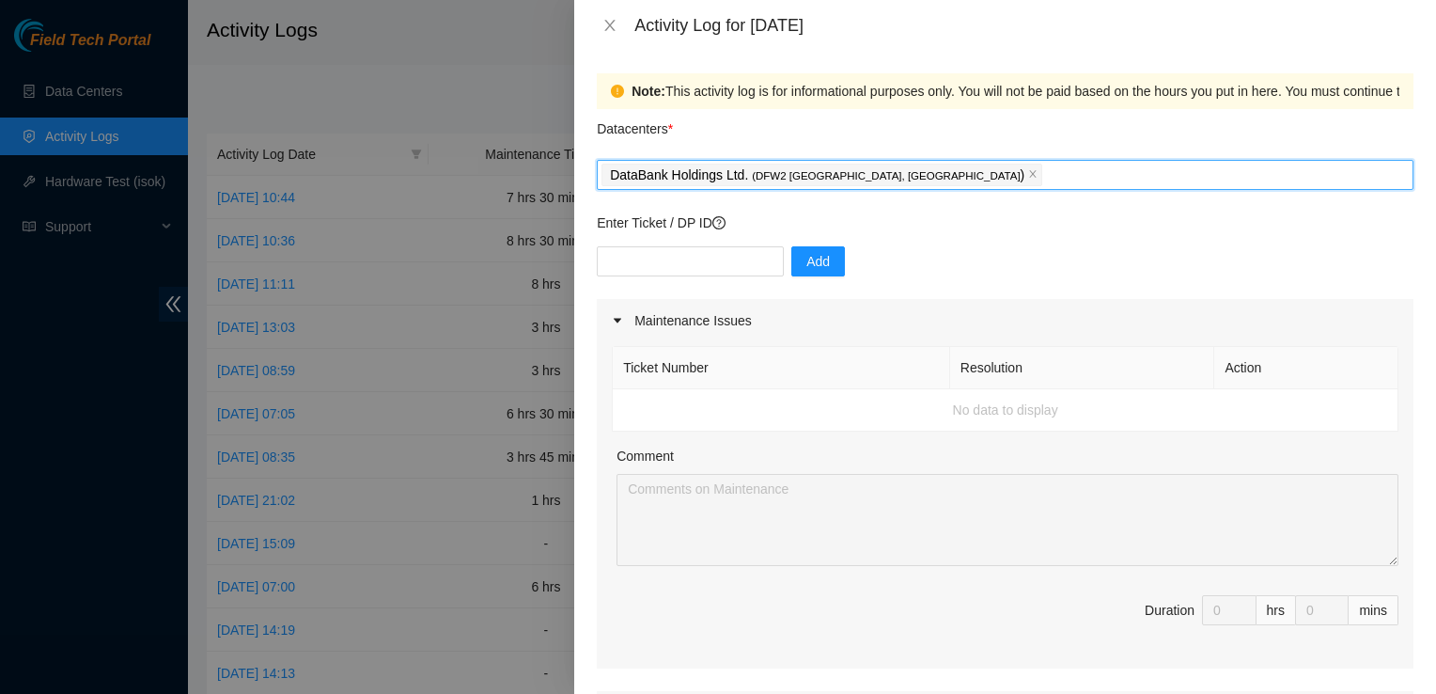
click at [971, 164] on div "DataBank Holdings Ltd. ( DFW2 Richardson, TX )" at bounding box center [1004, 175] width 807 height 26
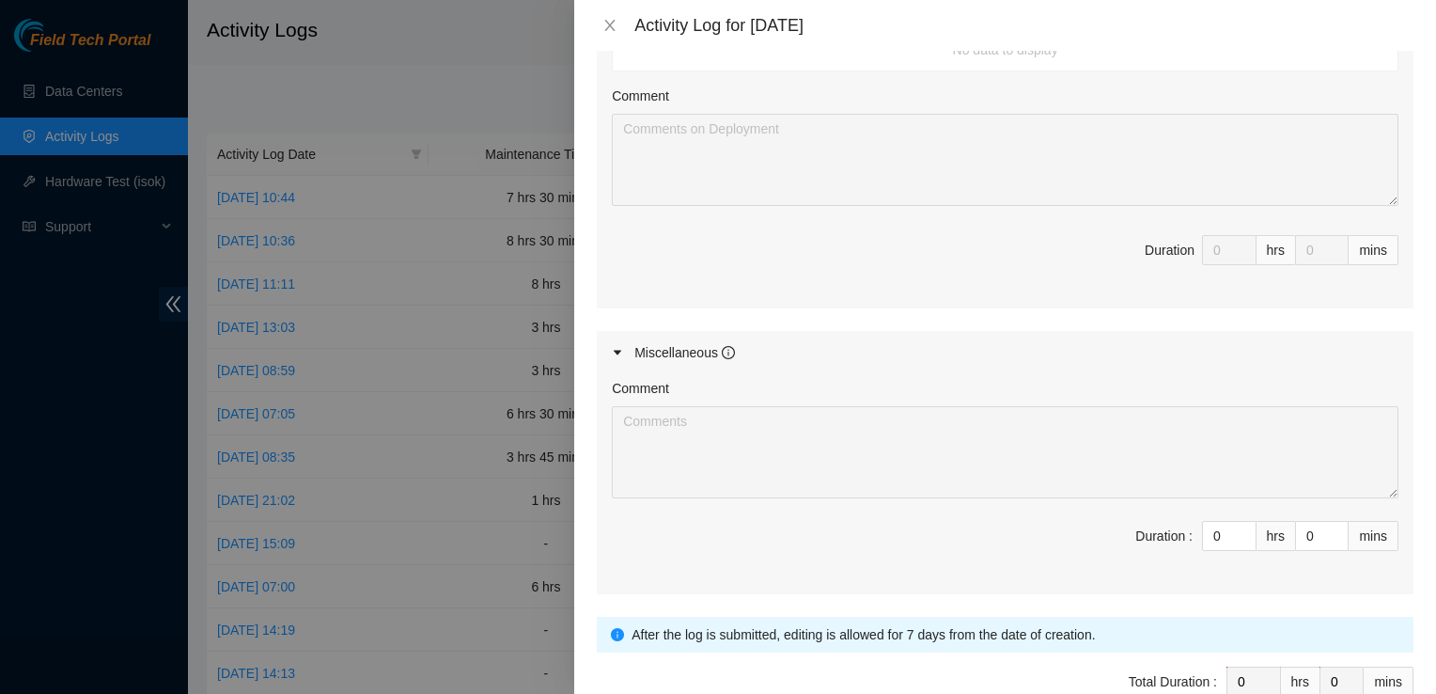
scroll to position [752, 0]
click at [1256, 539] on div "hrs" at bounding box center [1275, 536] width 39 height 30
type input "1"
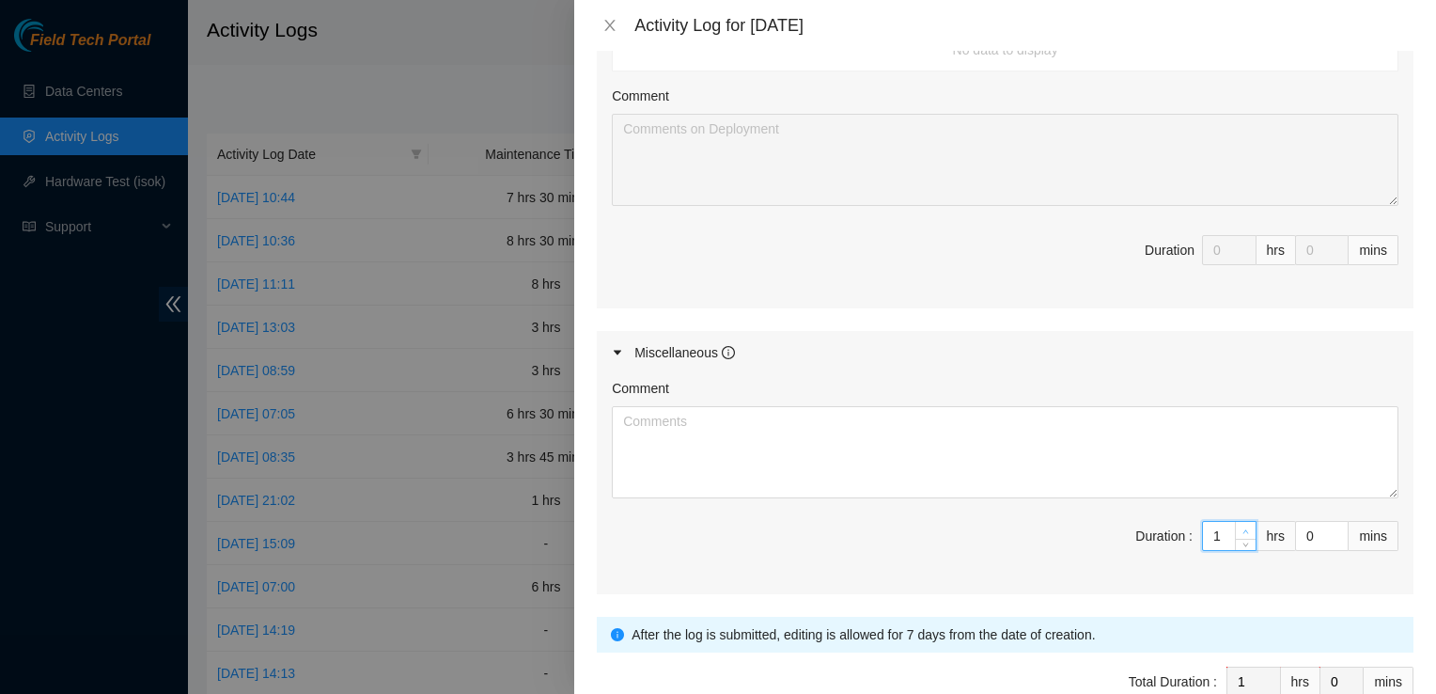
click at [1235, 522] on span "Increase Value" at bounding box center [1245, 530] width 21 height 17
type input "2"
click at [1235, 522] on span "Increase Value" at bounding box center [1245, 530] width 21 height 17
type input "3"
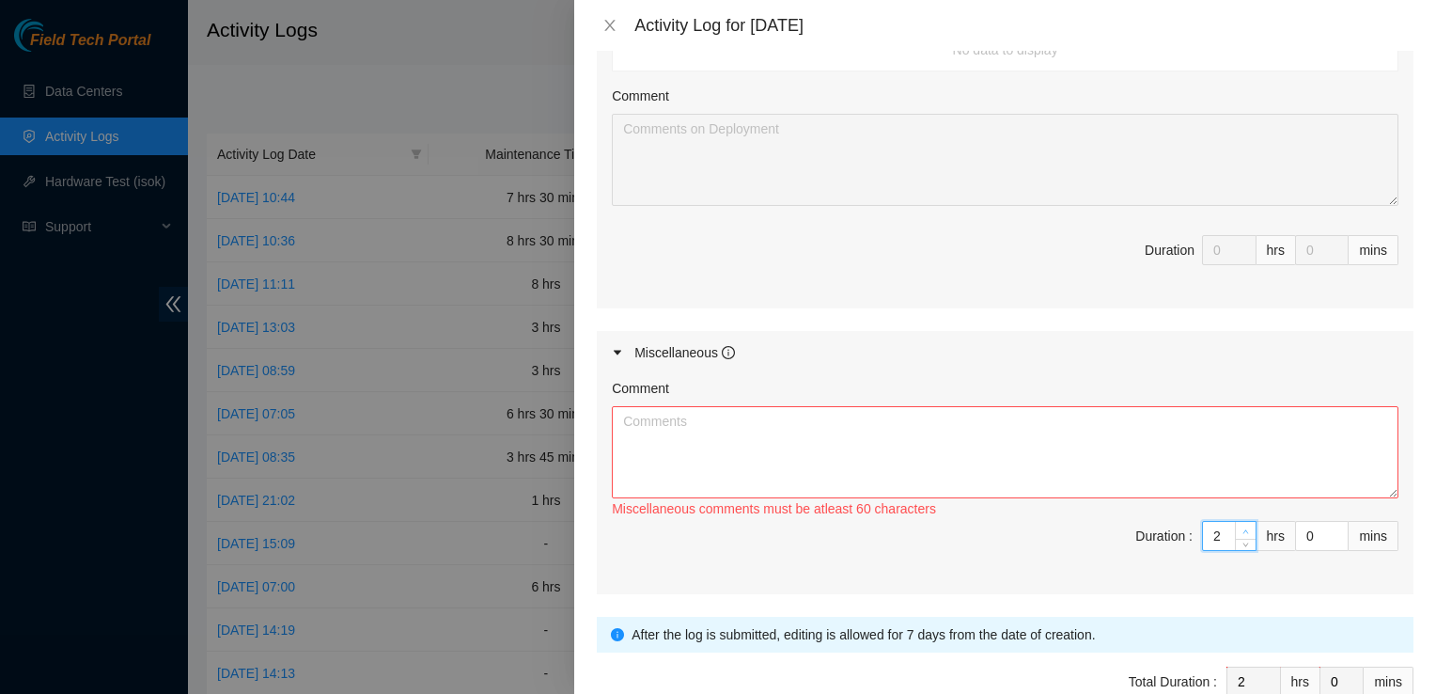
type input "3"
click at [1235, 522] on span "Increase Value" at bounding box center [1245, 530] width 21 height 17
type input "4"
click at [1235, 522] on span "Increase Value" at bounding box center [1245, 530] width 21 height 17
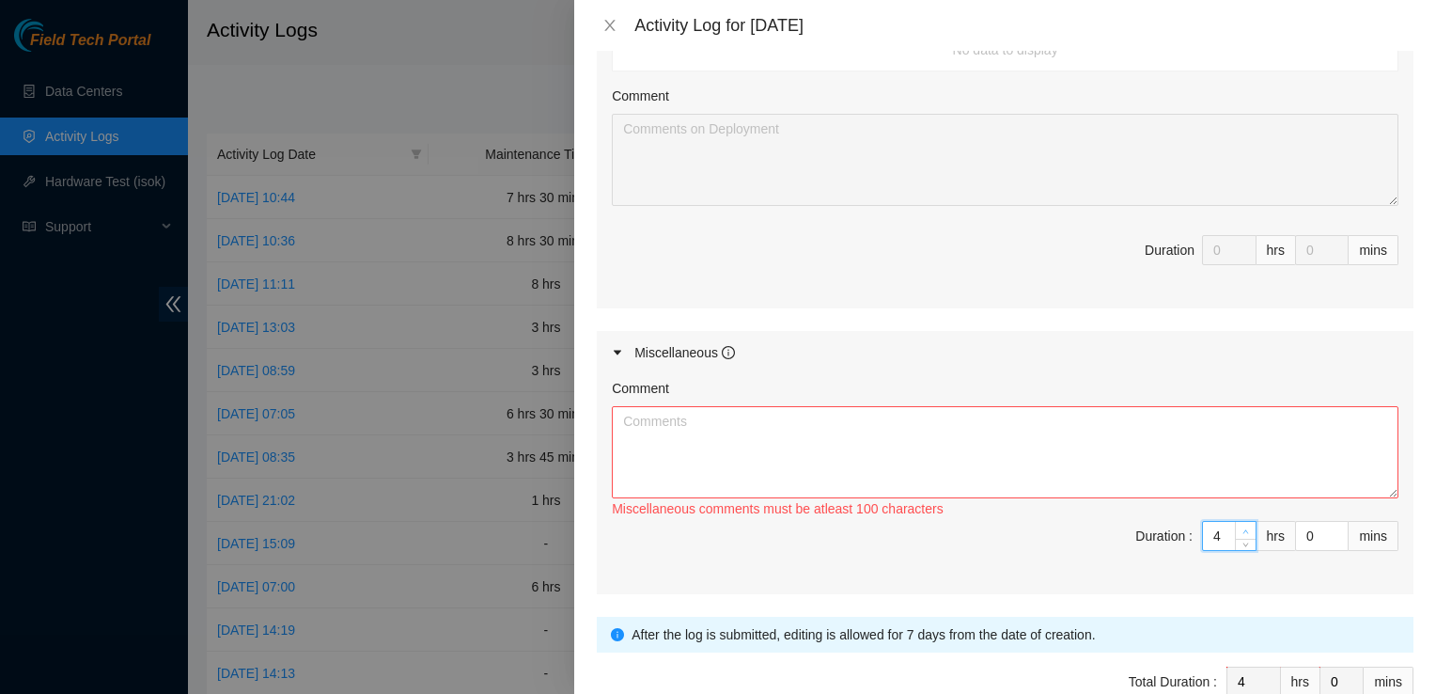
type input "5"
click at [1235, 522] on span "Increase Value" at bounding box center [1245, 530] width 21 height 17
type input "6"
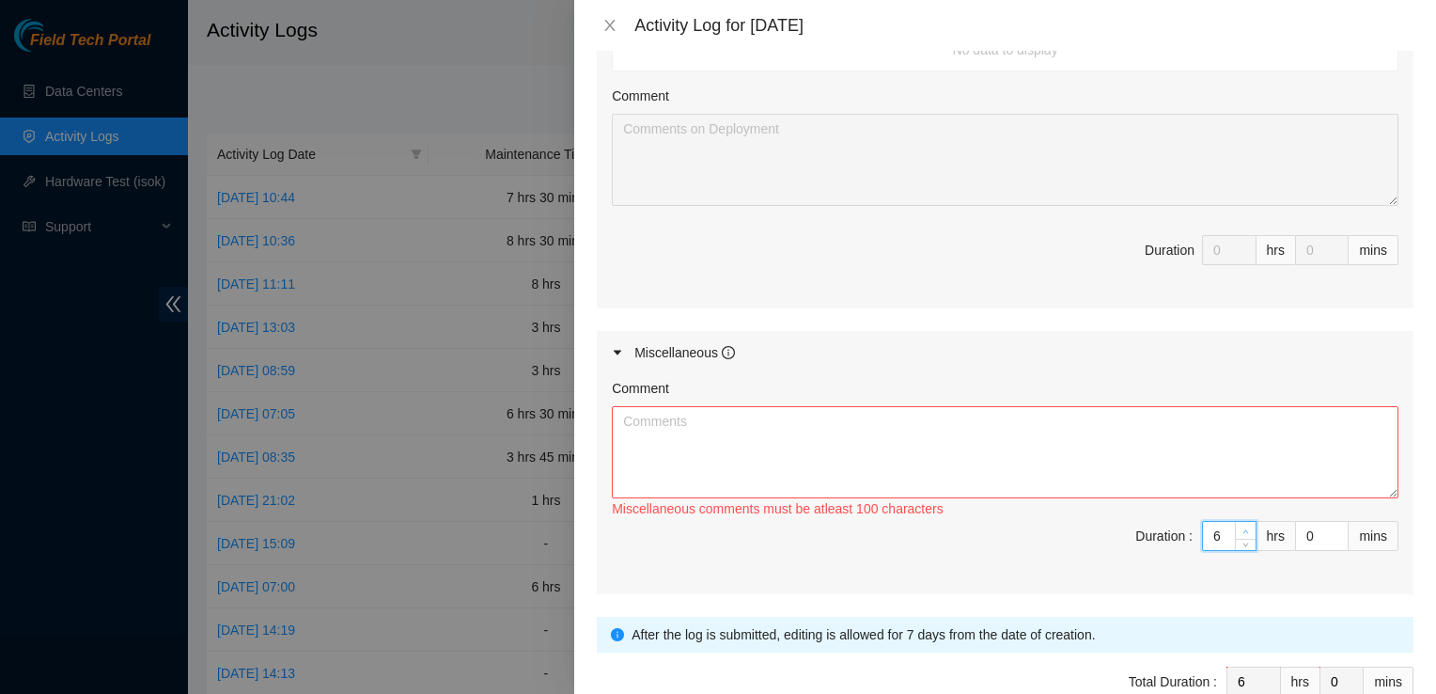
click at [1235, 522] on span "Increase Value" at bounding box center [1245, 530] width 21 height 17
click at [1163, 460] on textarea "Comment" at bounding box center [1005, 452] width 787 height 92
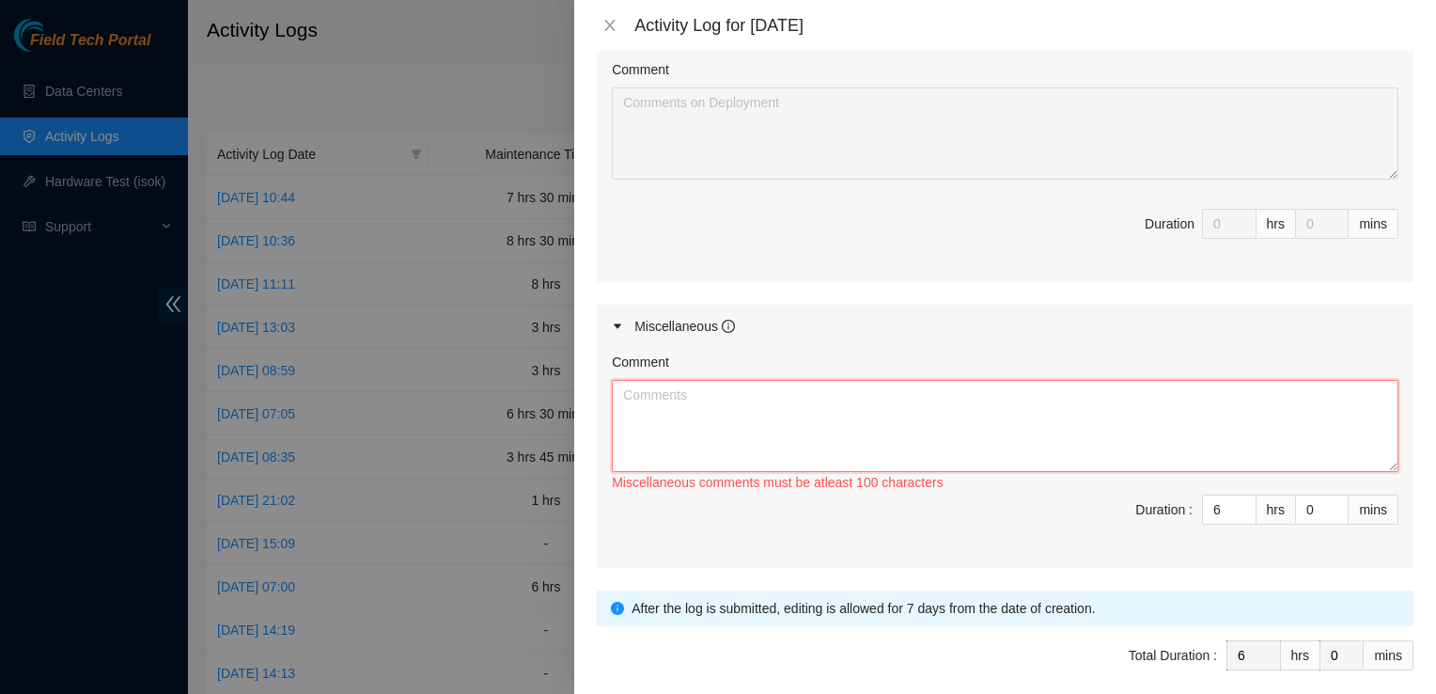
scroll to position [796, 0]
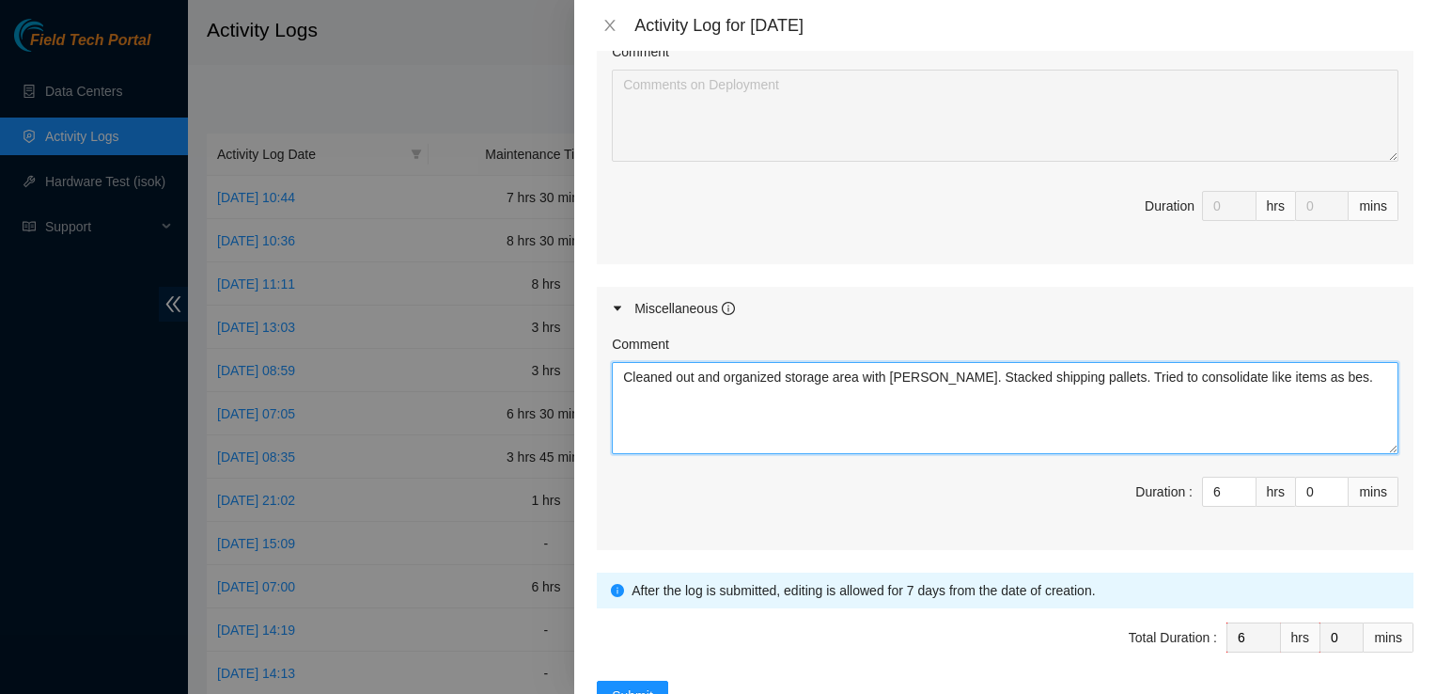
click at [1329, 381] on textarea "Cleaned out and organized storage area with Austin Silva. Stacked shipping pall…" at bounding box center [1005, 408] width 787 height 92
click at [1359, 375] on textarea "Cleaned out and organized storage area with Austin Silva. Stacked shipping pall…" at bounding box center [1005, 408] width 787 height 92
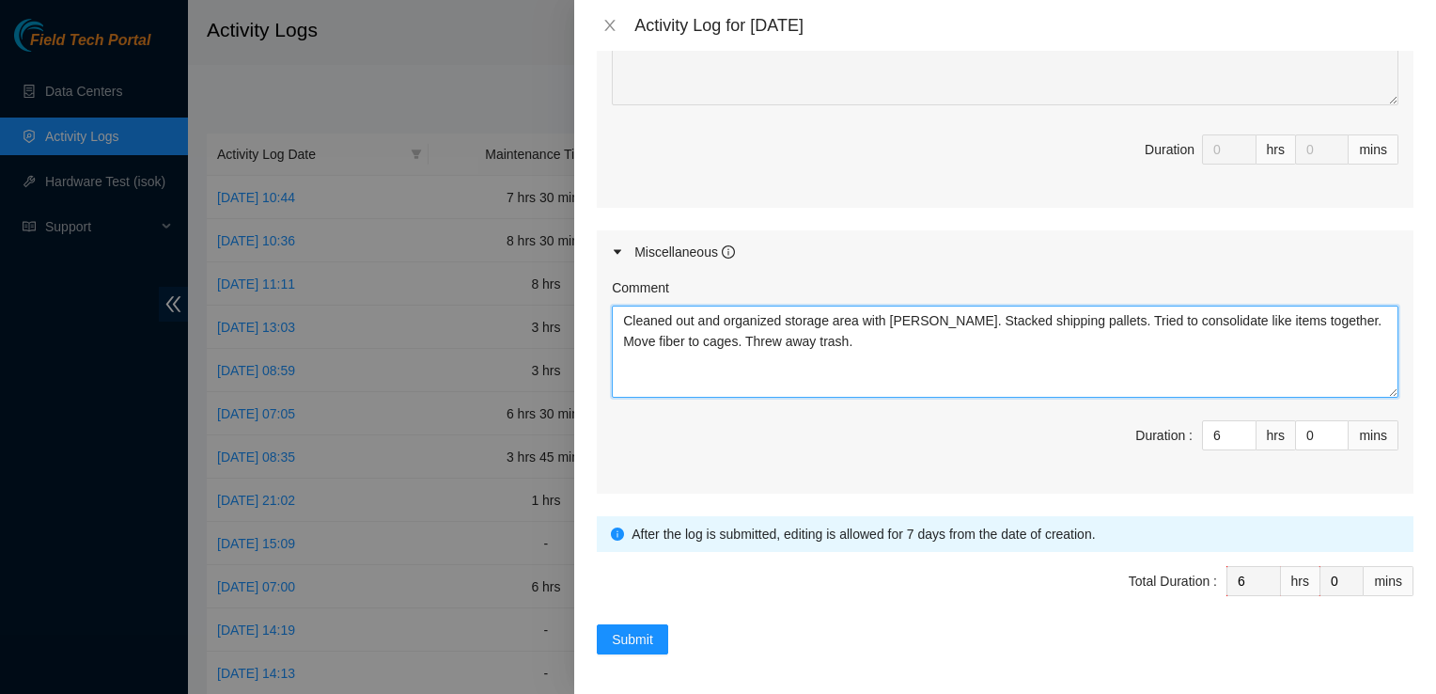
click at [1376, 313] on textarea "Cleaned out and organized storage area with Austin Silva. Stacked shipping pall…" at bounding box center [1005, 351] width 787 height 92
type textarea "Cleaned out and organized storage area with Austin Silva. Stacked shipping pall…"
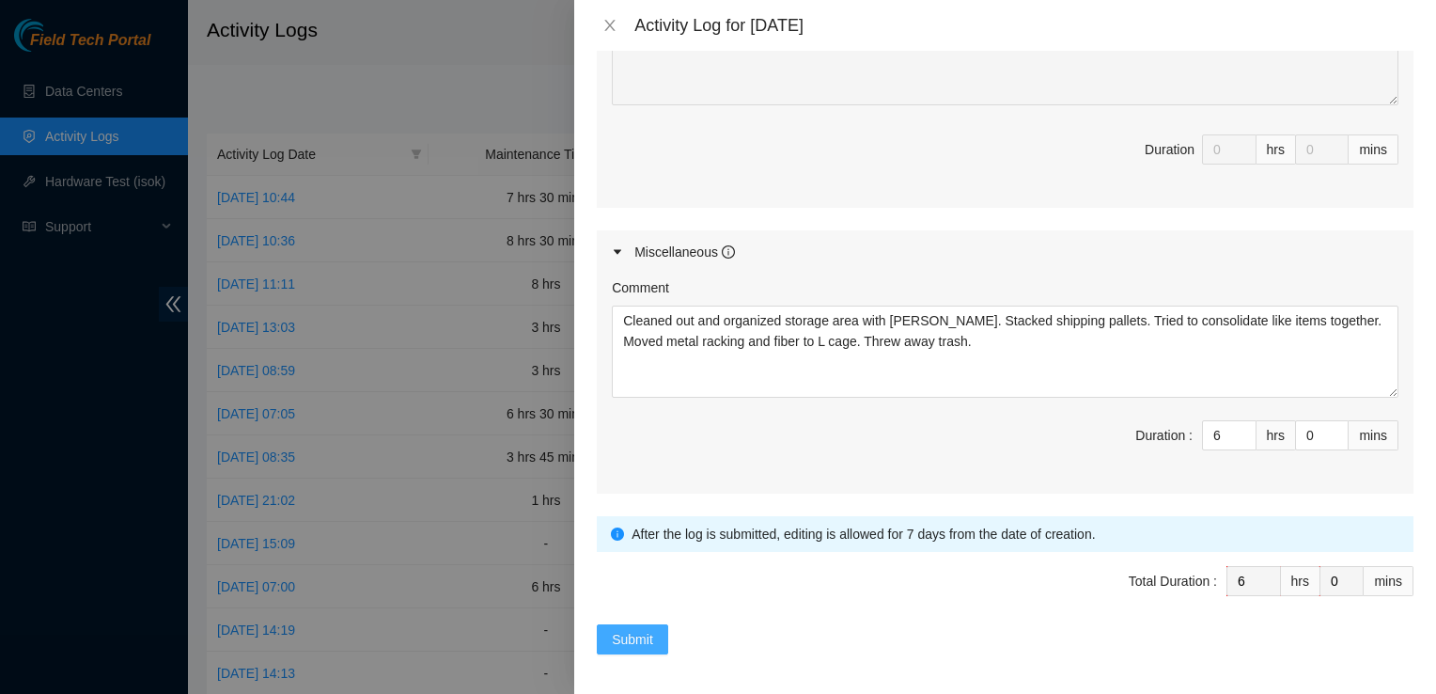
click at [647, 629] on span "Submit" at bounding box center [632, 639] width 41 height 21
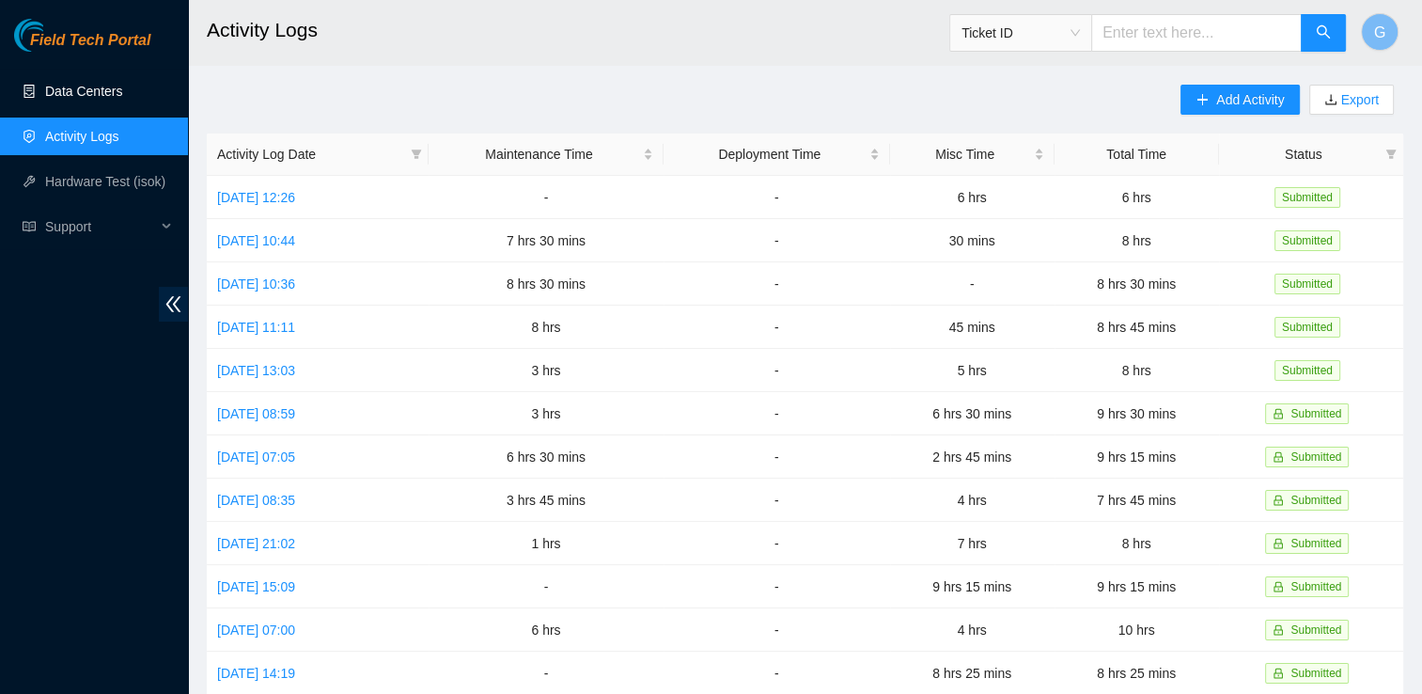
click at [86, 99] on link "Data Centers" at bounding box center [83, 91] width 77 height 15
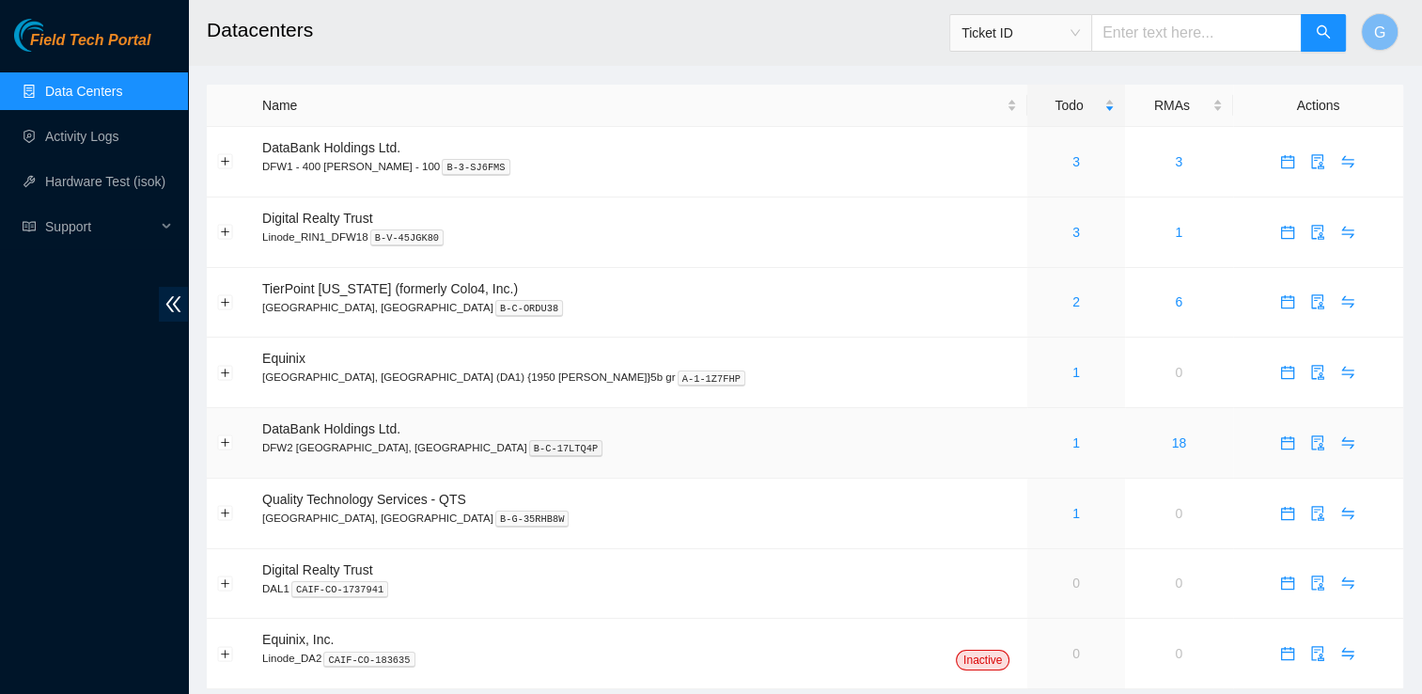
click at [1038, 445] on div "1" at bounding box center [1076, 442] width 76 height 21
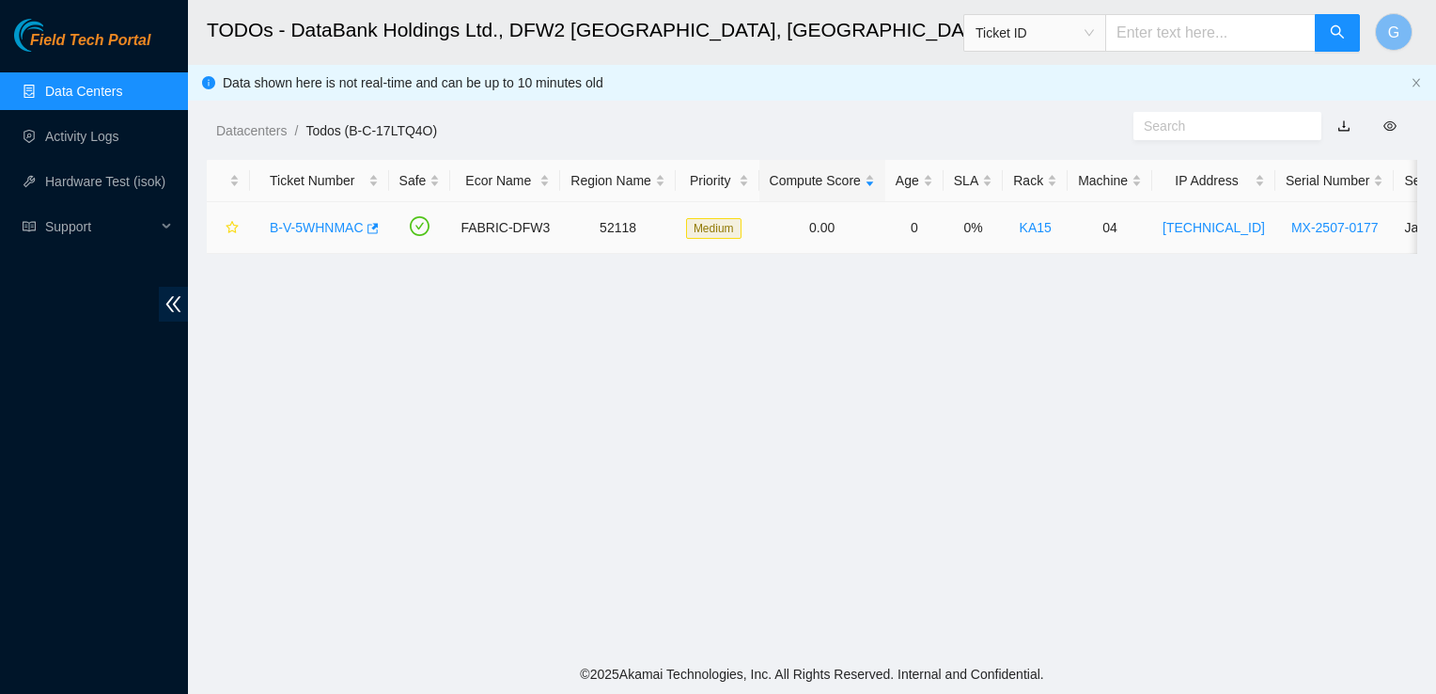
click at [283, 230] on link "B-V-5WHNMAC" at bounding box center [317, 227] width 94 height 15
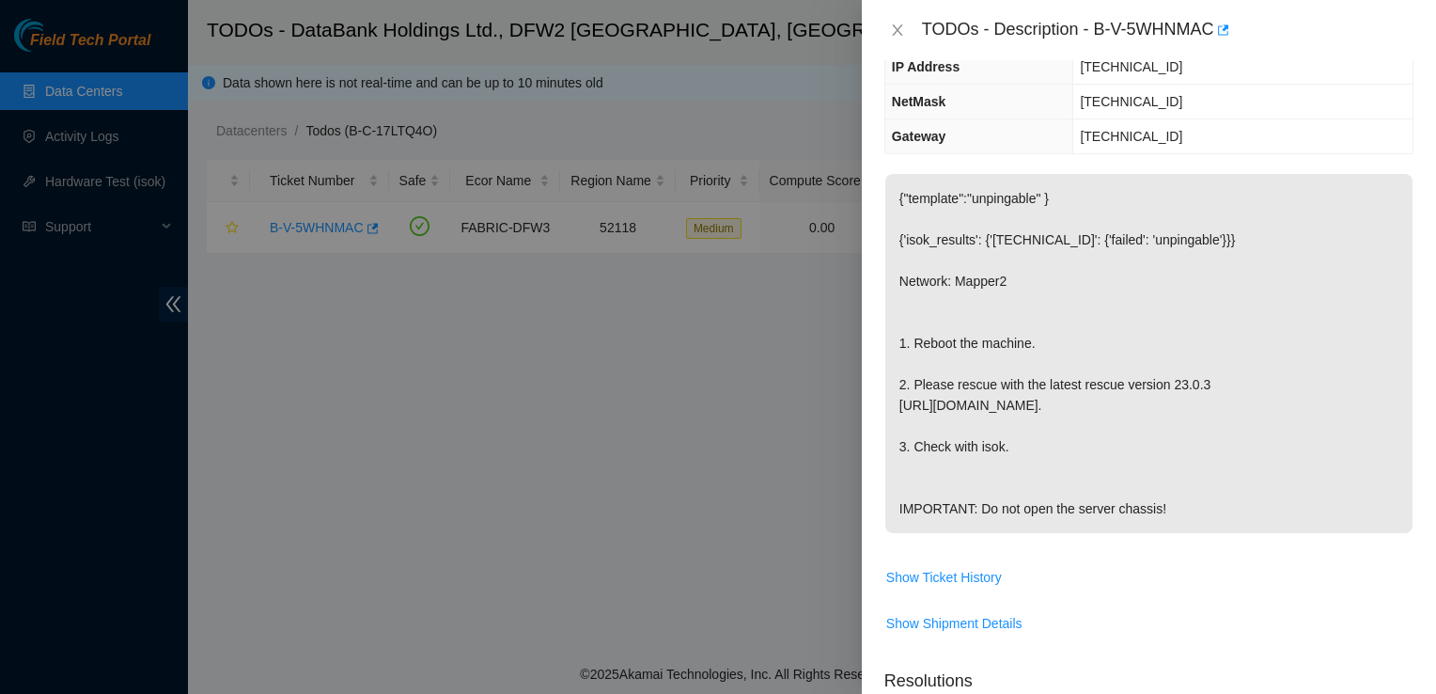
scroll to position [173, 0]
click at [639, 379] on div at bounding box center [718, 347] width 1436 height 694
click at [896, 27] on icon "close" at bounding box center [897, 30] width 15 height 15
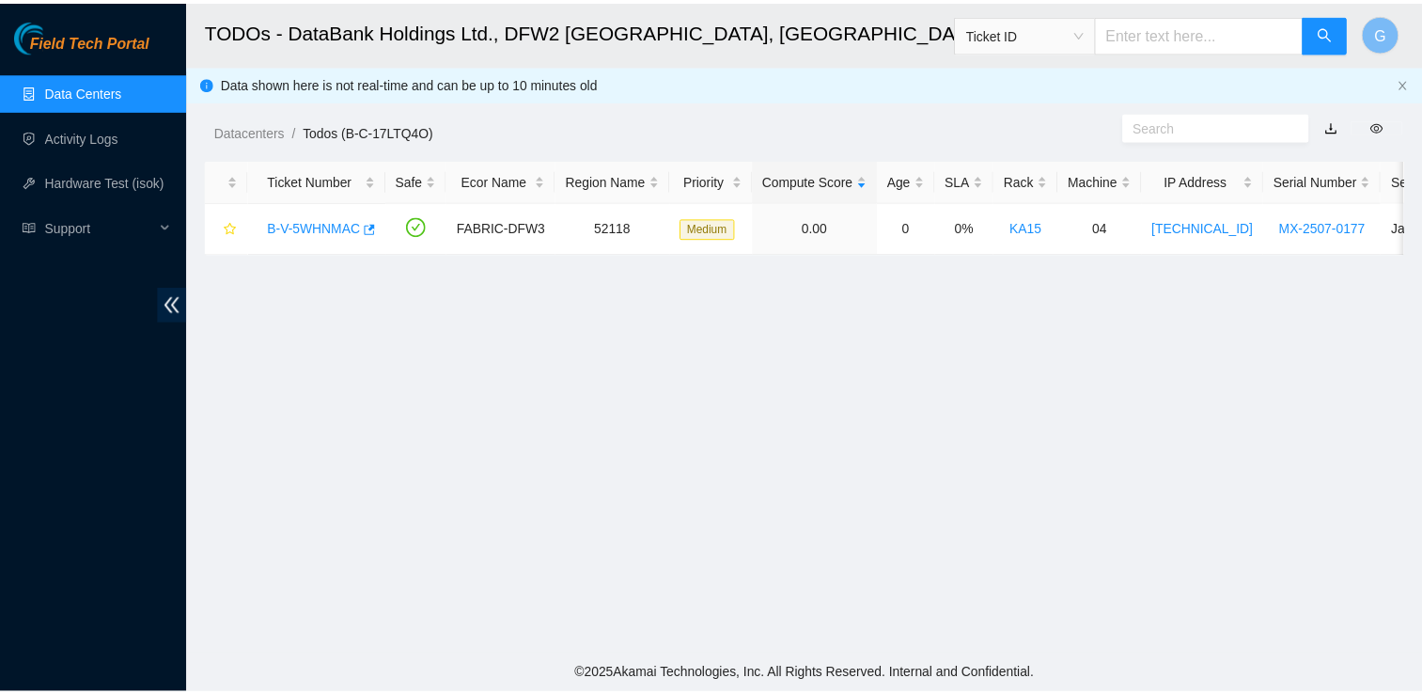
scroll to position [234, 0]
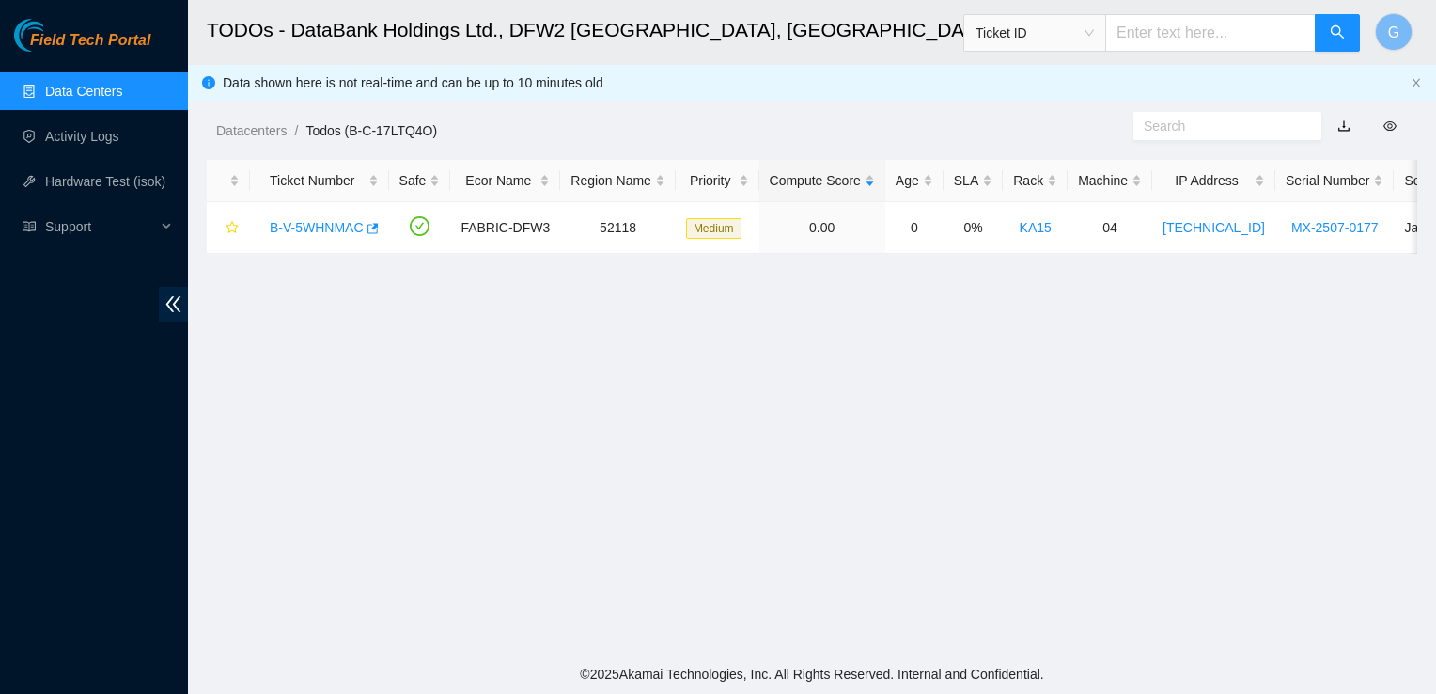
click at [79, 89] on link "Data Centers" at bounding box center [83, 91] width 77 height 15
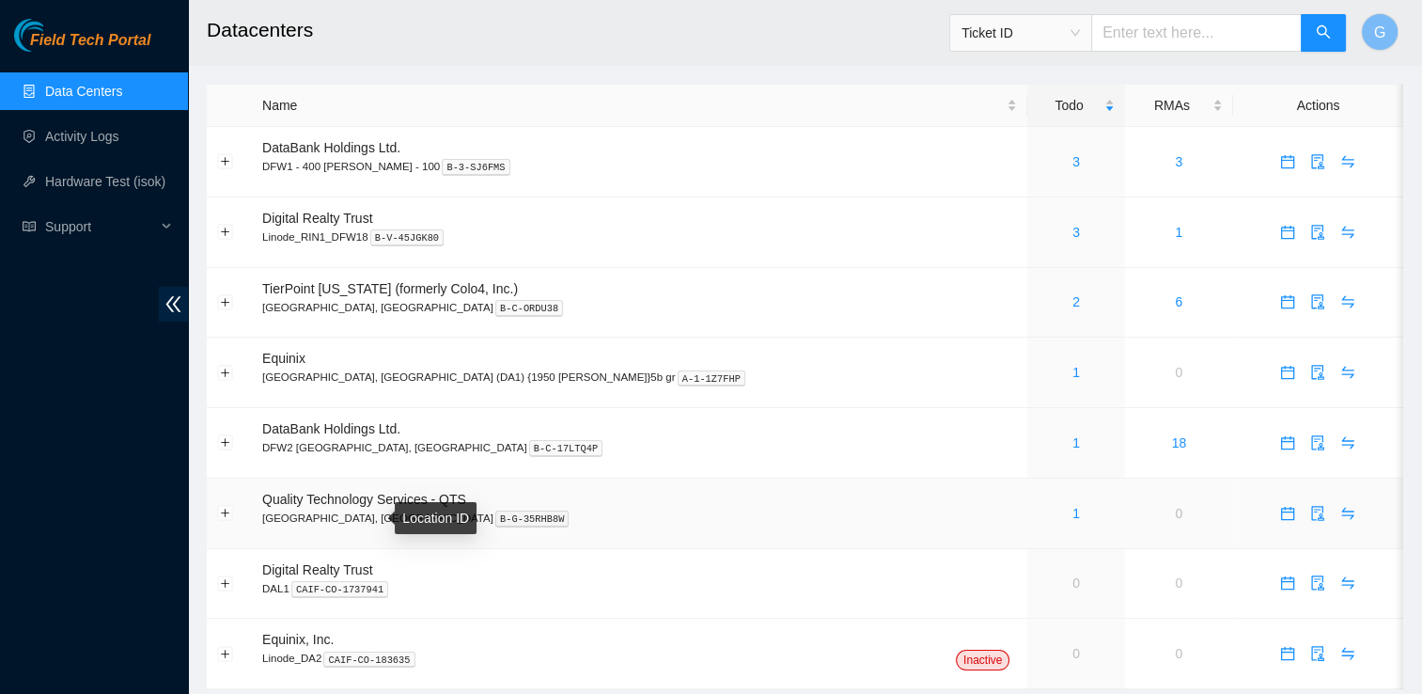
scroll to position [55, 0]
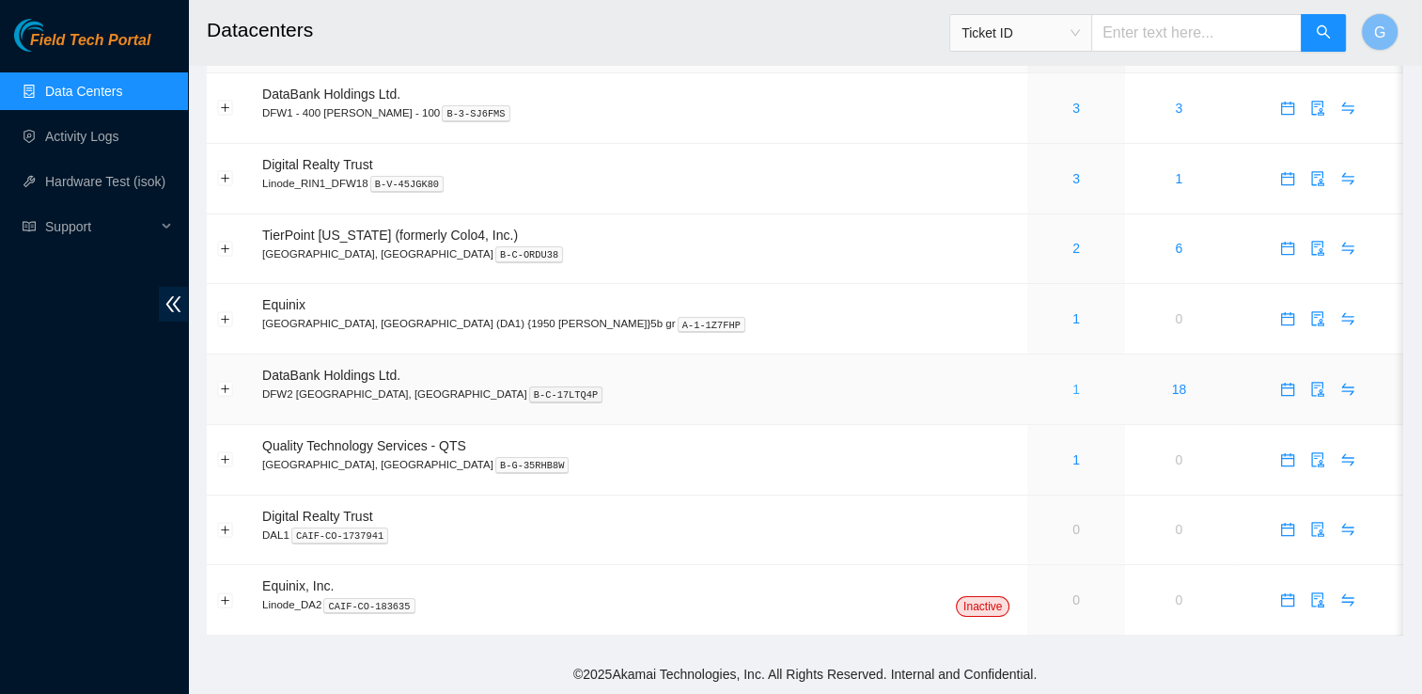
click at [1072, 385] on link "1" at bounding box center [1076, 389] width 8 height 15
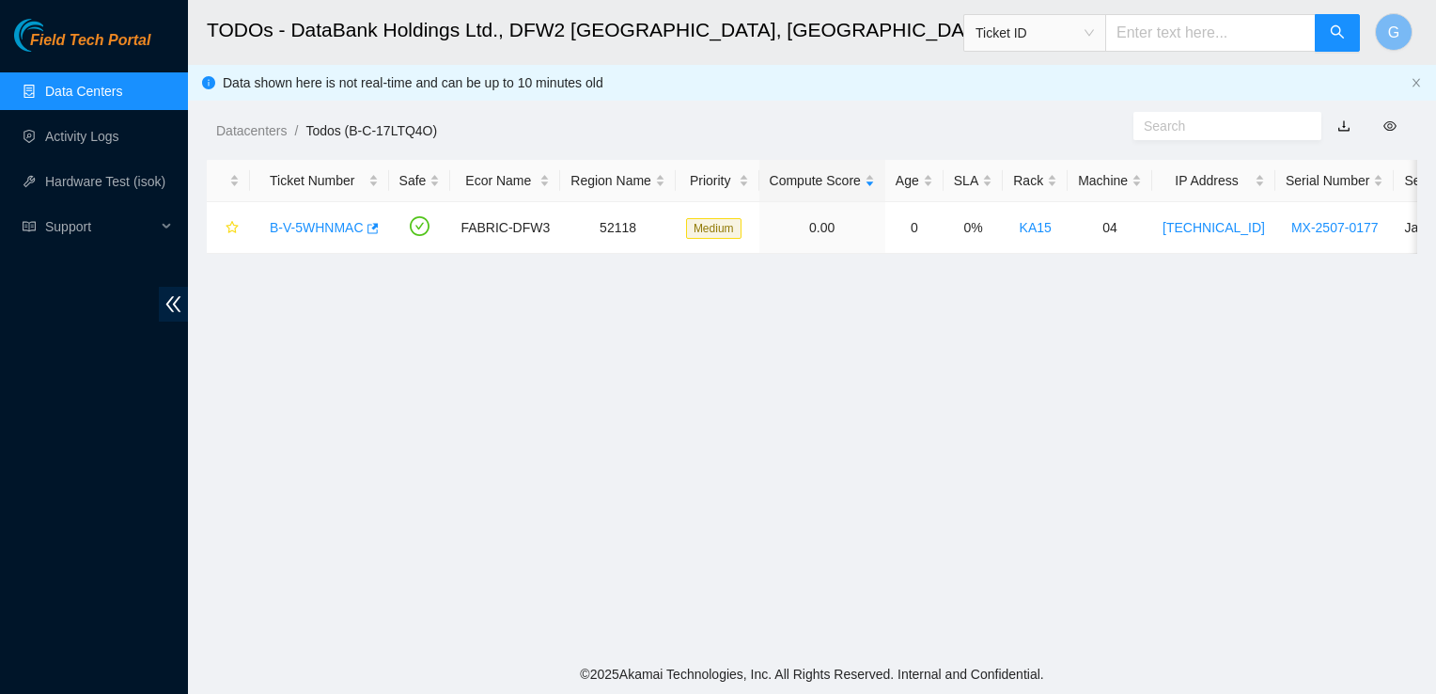
click at [111, 93] on link "Data Centers" at bounding box center [83, 91] width 77 height 15
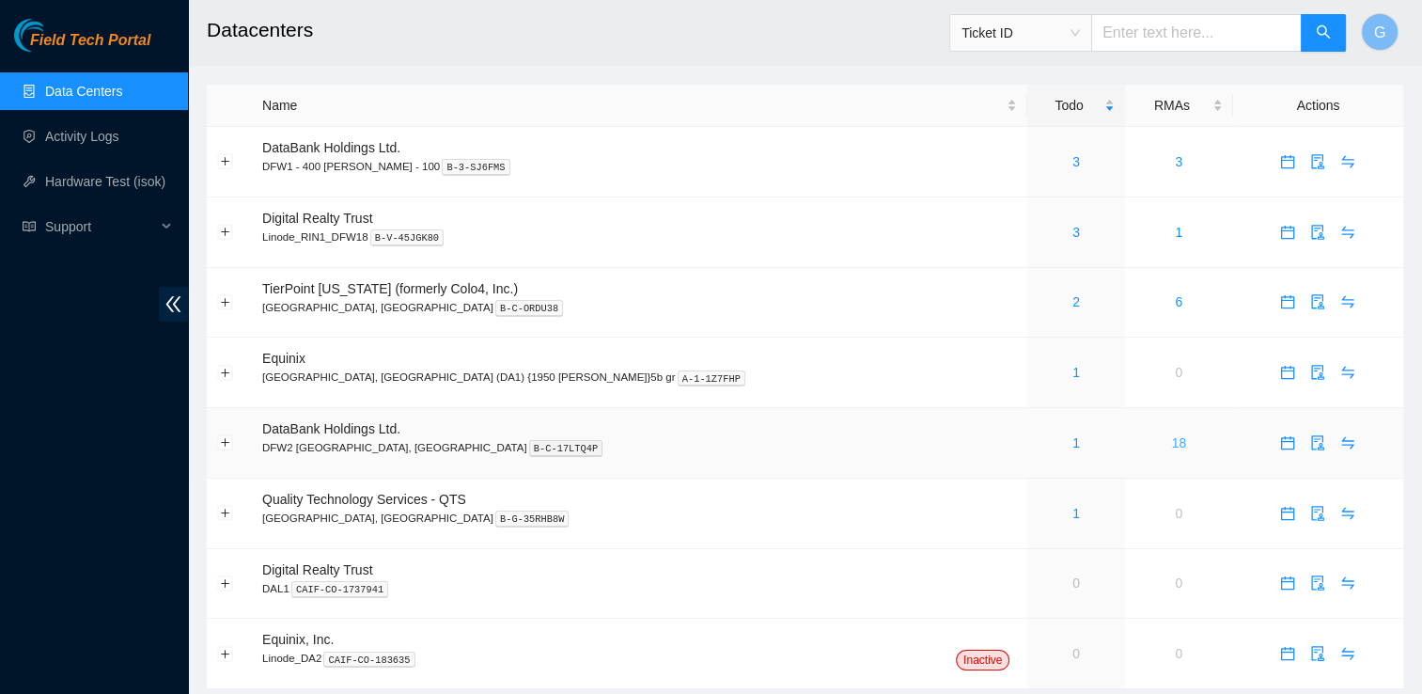
click at [1172, 447] on link "18" at bounding box center [1179, 442] width 15 height 15
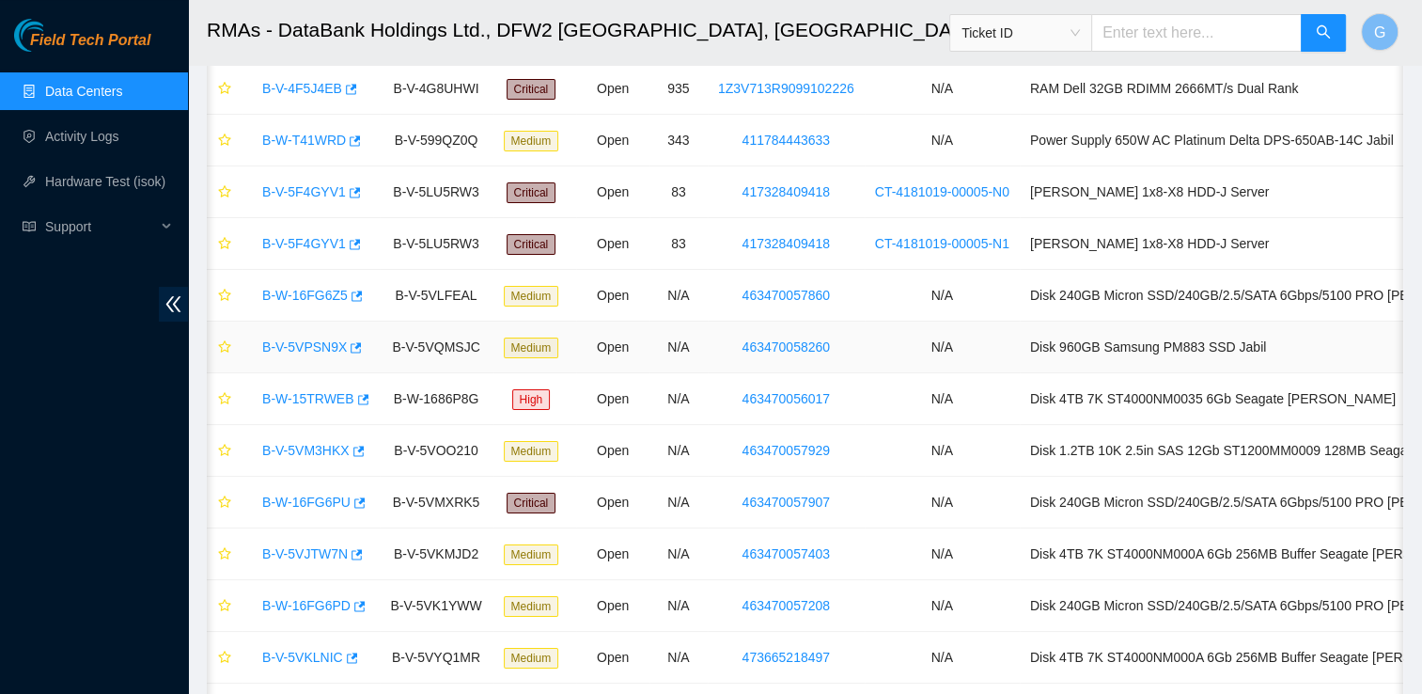
scroll to position [105, 0]
click at [90, 85] on link "Data Centers" at bounding box center [83, 91] width 77 height 15
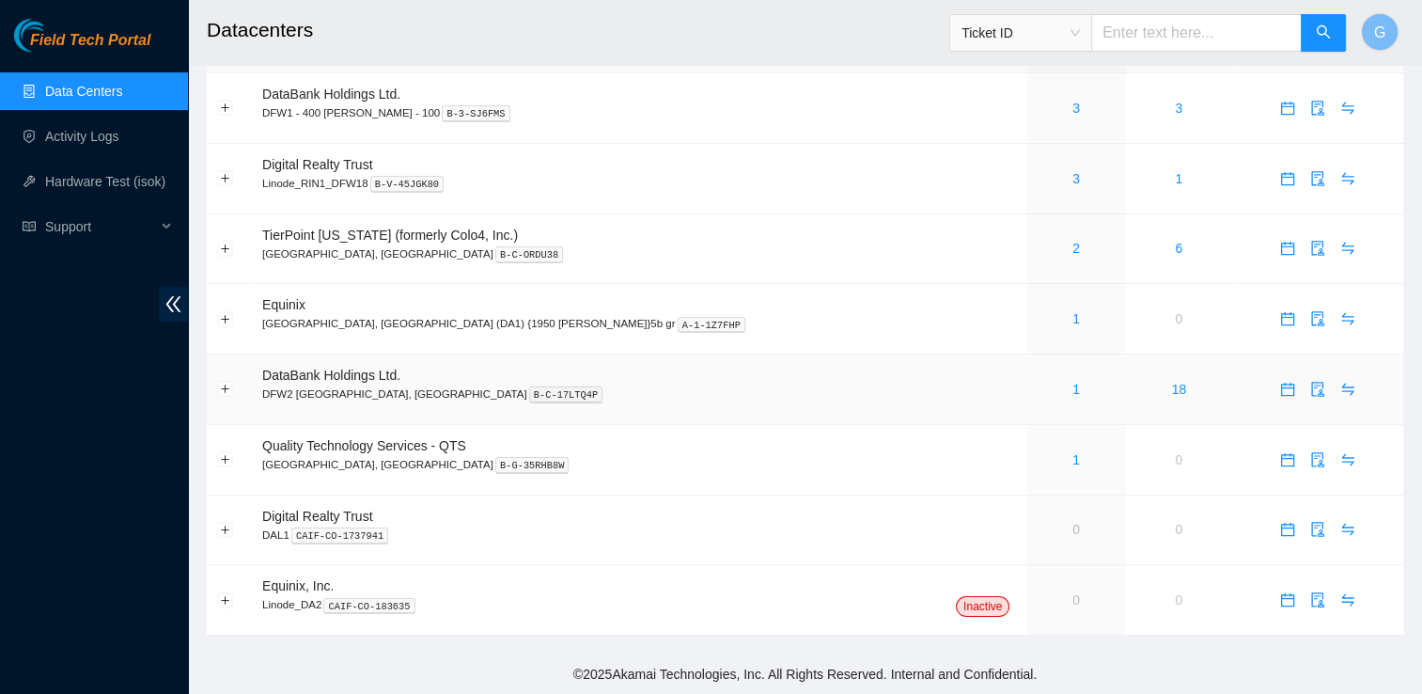
click at [289, 372] on span "DataBank Holdings Ltd." at bounding box center [331, 374] width 138 height 15
click at [1172, 388] on link "18" at bounding box center [1179, 389] width 15 height 15
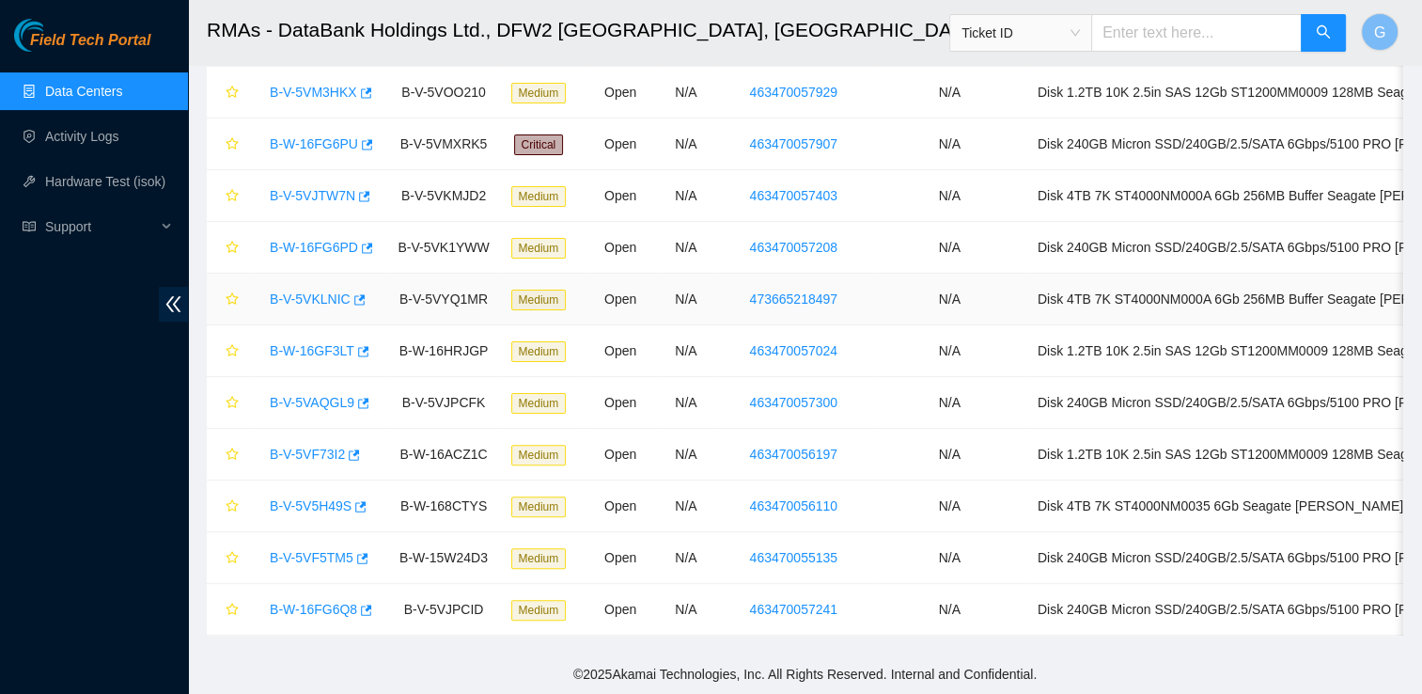
scroll to position [472, 0]
click at [87, 92] on link "Data Centers" at bounding box center [83, 91] width 77 height 15
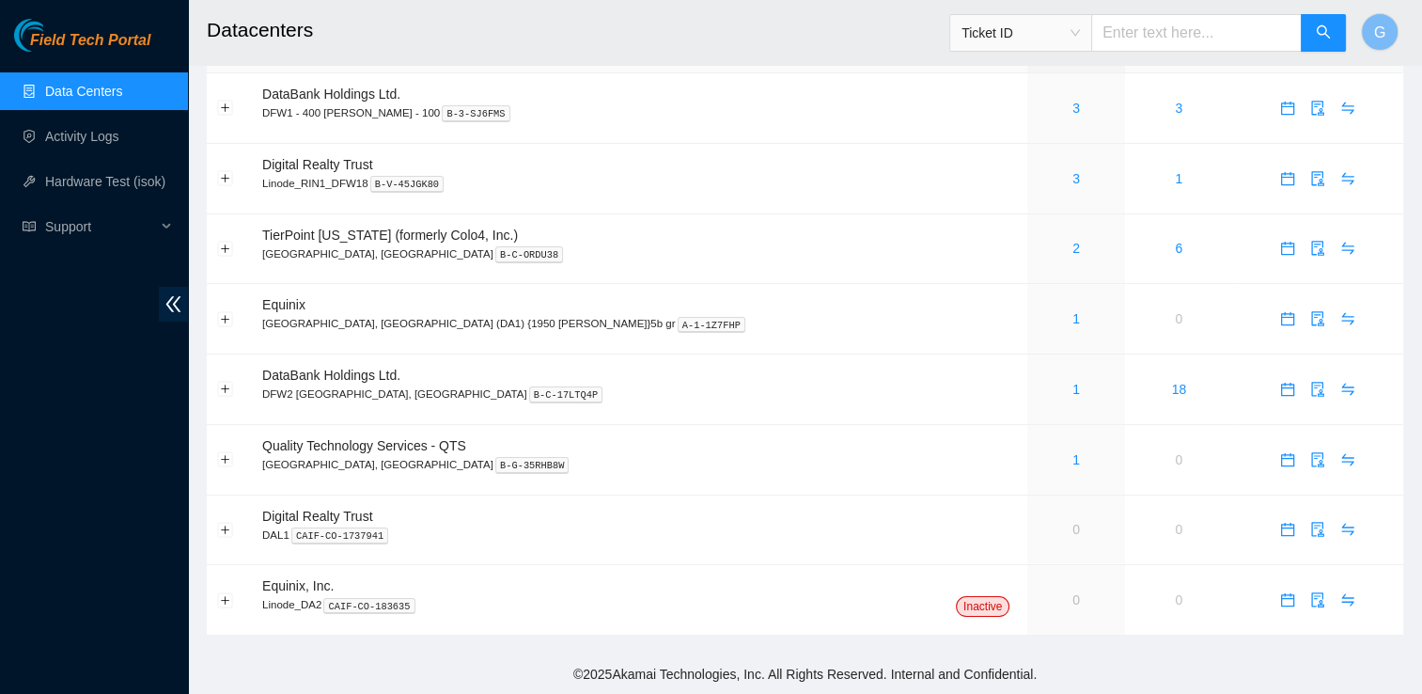
scroll to position [55, 0]
click at [1072, 183] on link "3" at bounding box center [1076, 178] width 8 height 15
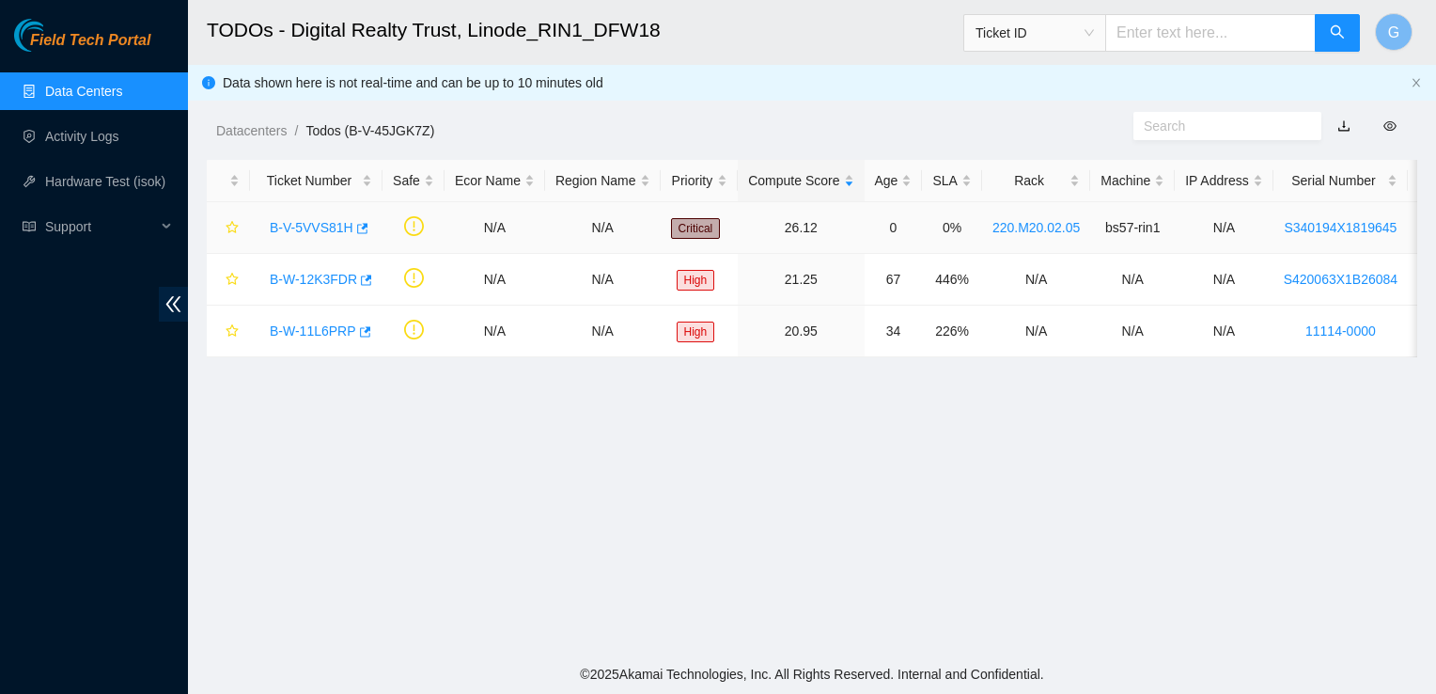
click at [312, 226] on link "B-V-5VVS81H" at bounding box center [312, 227] width 84 height 15
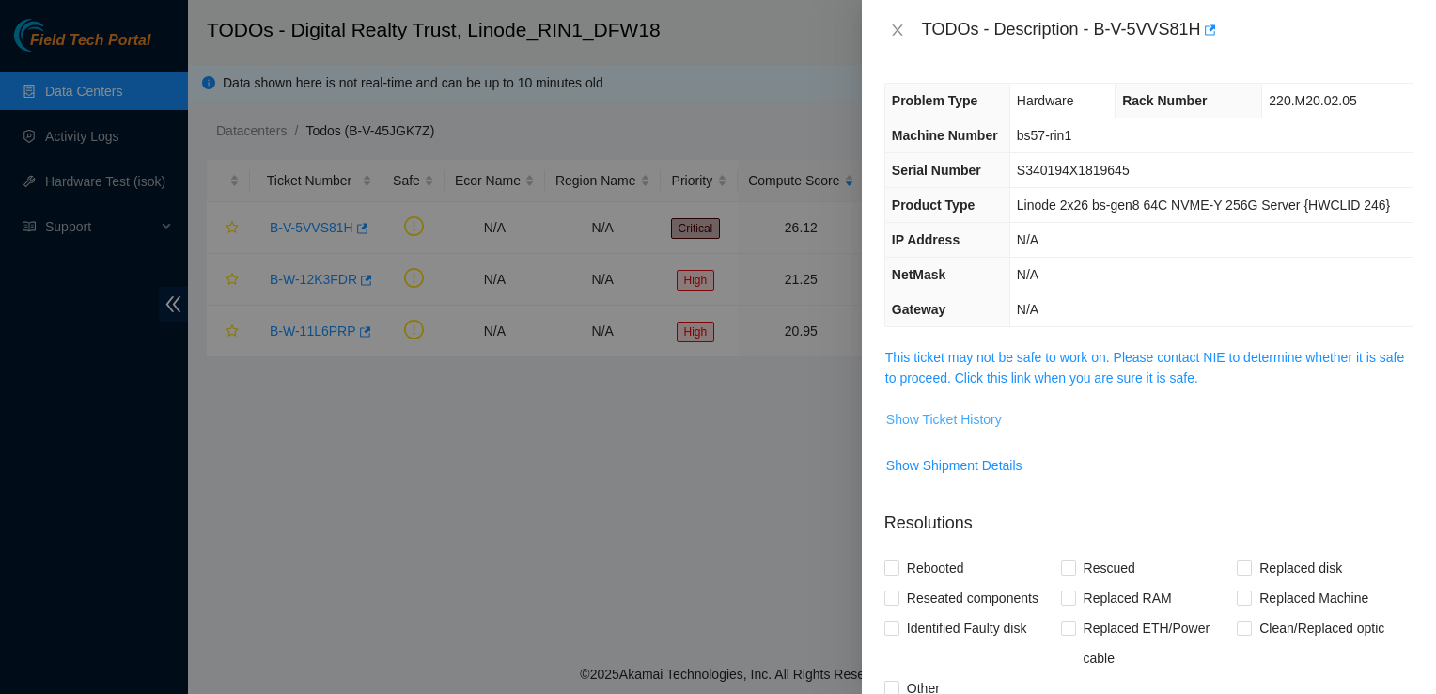
click at [948, 415] on span "Show Ticket History" at bounding box center [944, 419] width 116 height 21
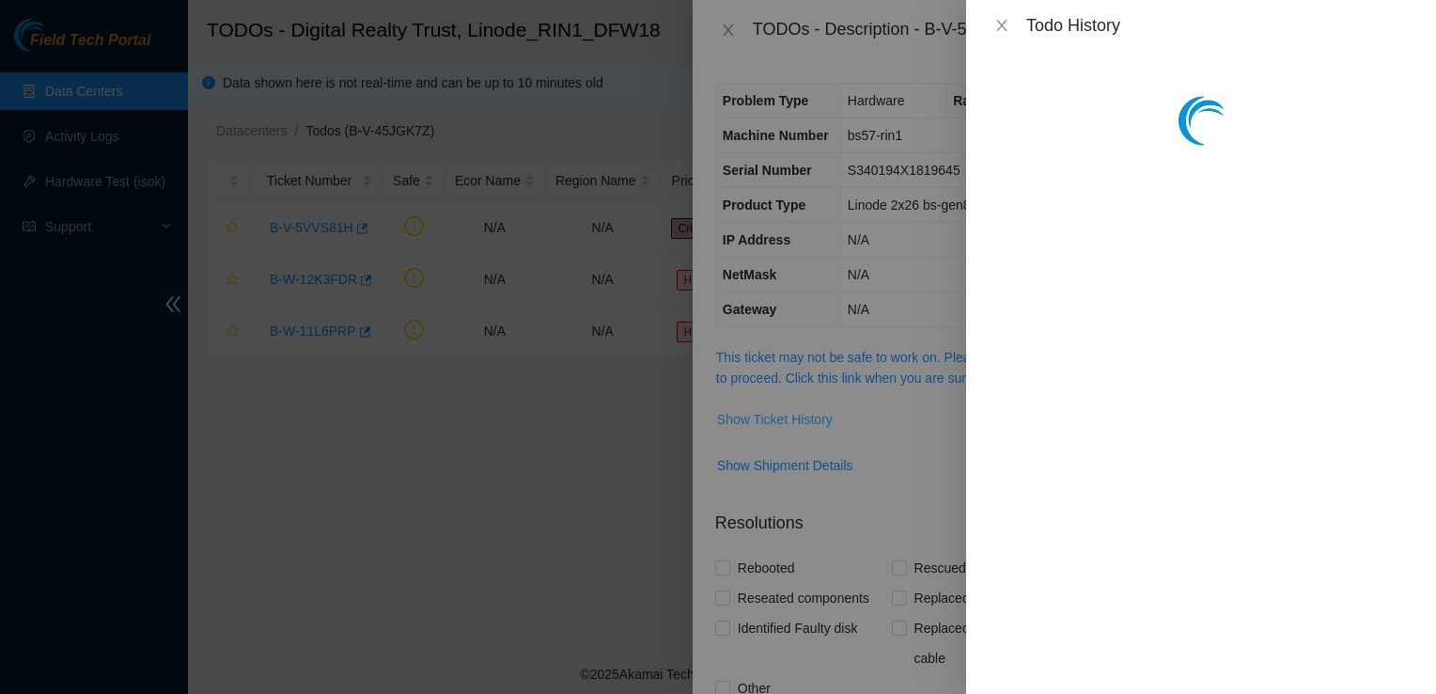
click at [948, 415] on div at bounding box center [718, 347] width 1436 height 694
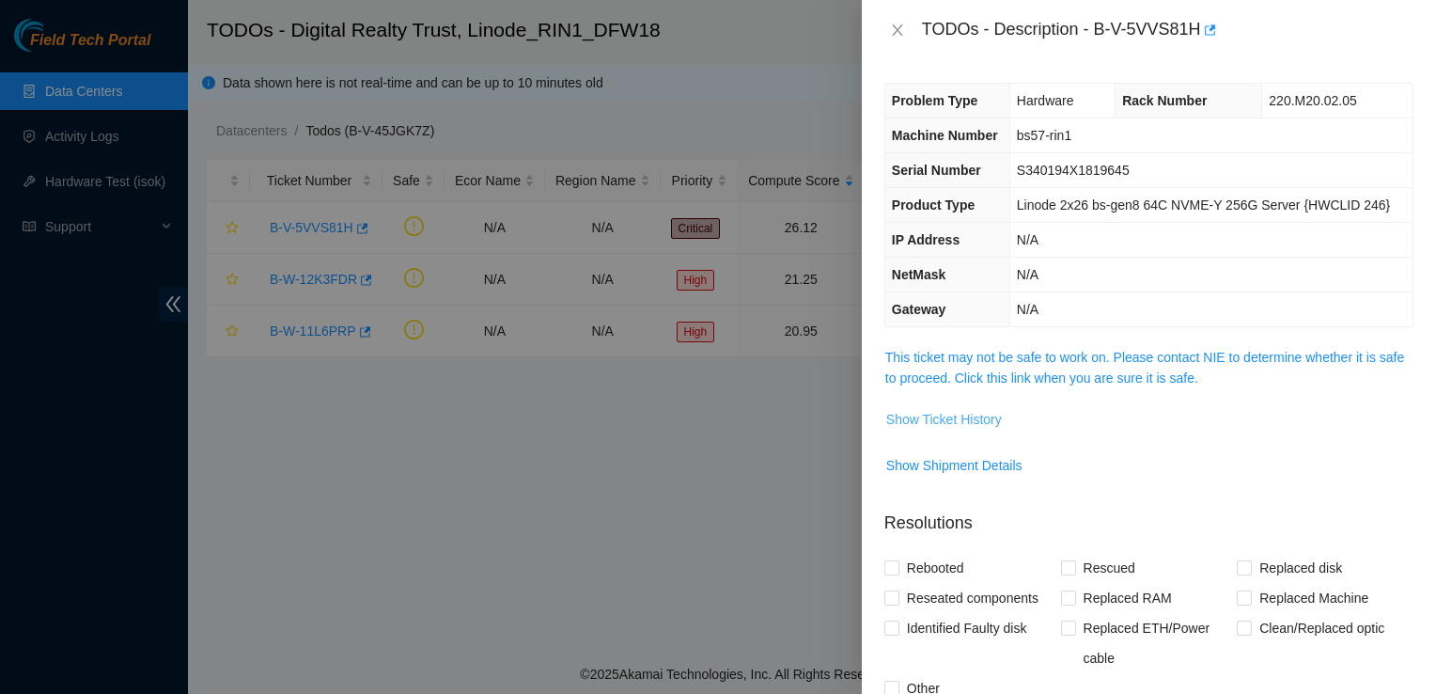
click at [948, 415] on span "Show Ticket History" at bounding box center [944, 419] width 116 height 21
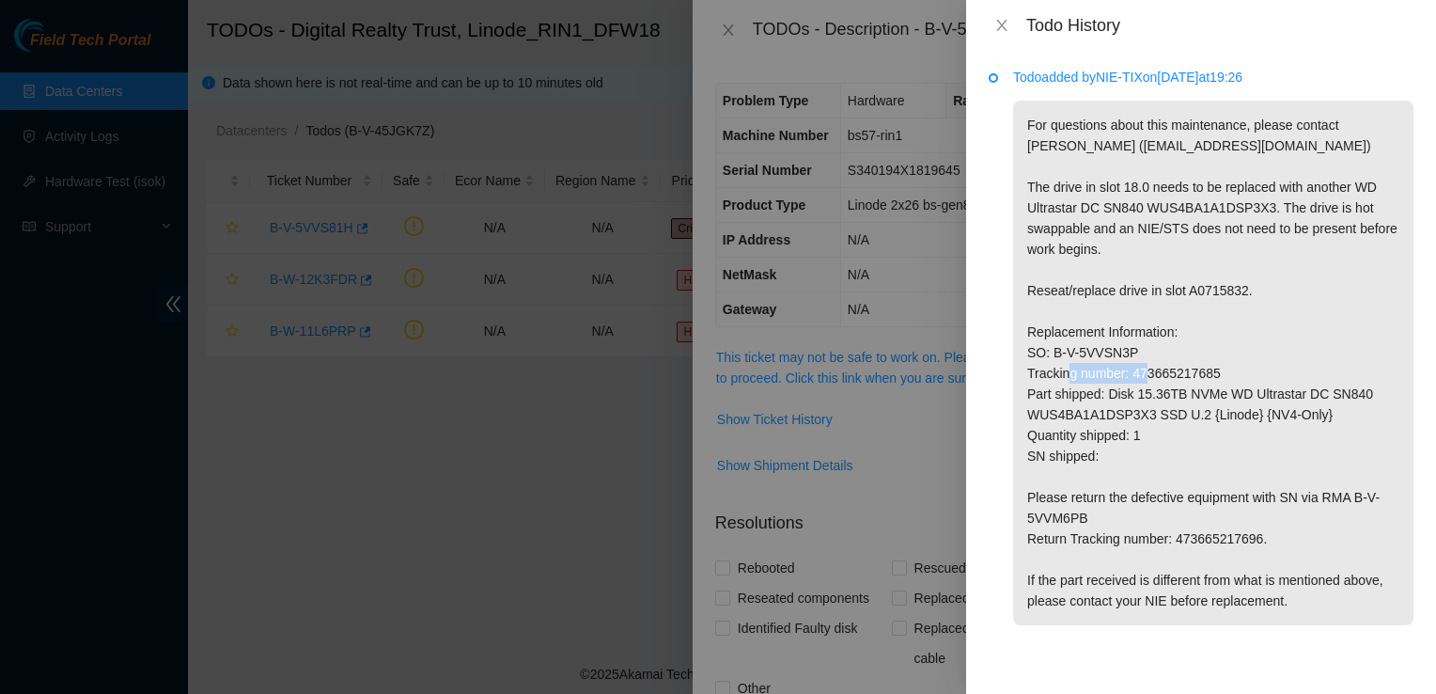
drag, startPoint x: 1219, startPoint y: 374, endPoint x: 1129, endPoint y: 378, distance: 90.3
click at [1129, 378] on p "For questions about this maintenance, please contact [PERSON_NAME] ([EMAIL_ADDR…" at bounding box center [1213, 363] width 400 height 524
copy p "473665217685"
click at [1256, 179] on p "For questions about this maintenance, please contact [PERSON_NAME] ([EMAIL_ADDR…" at bounding box center [1213, 363] width 400 height 524
click at [1006, 17] on button "Close" at bounding box center [1002, 26] width 26 height 18
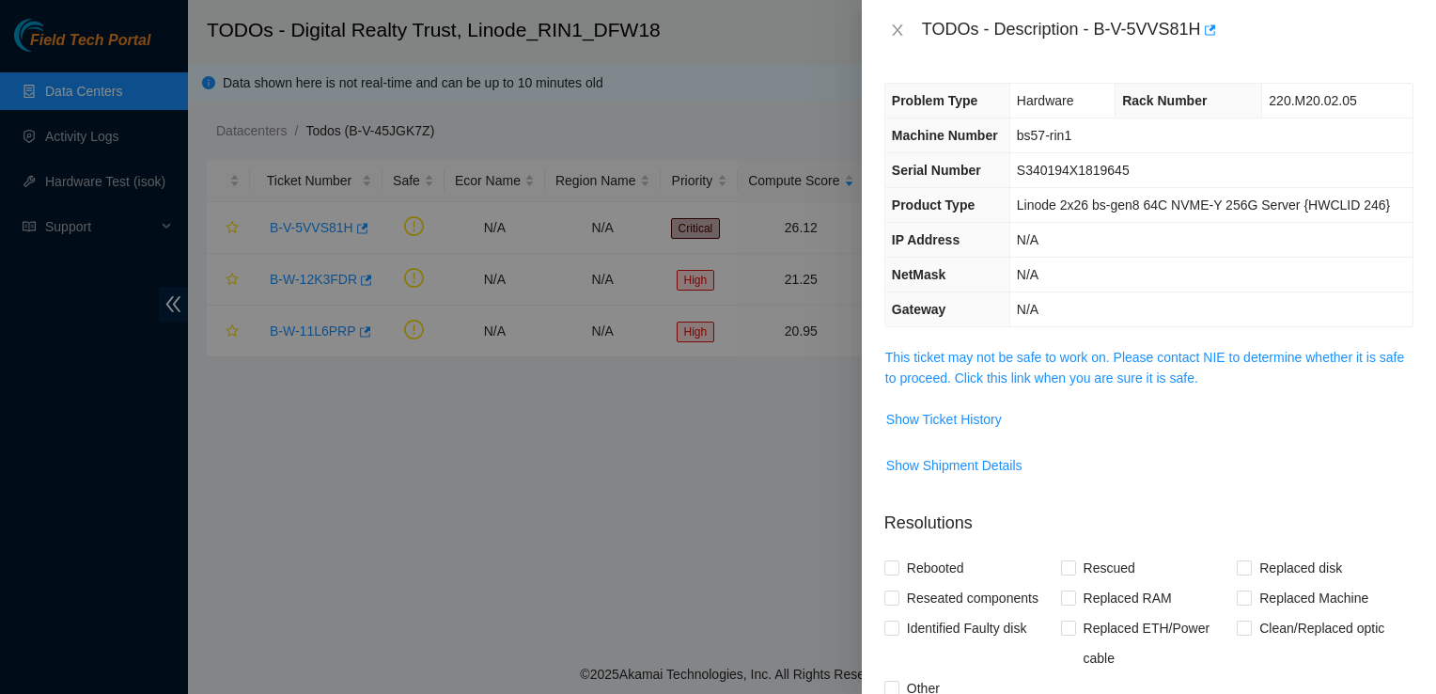
click at [120, 88] on div at bounding box center [718, 347] width 1436 height 694
click at [888, 36] on button "Close" at bounding box center [897, 31] width 26 height 18
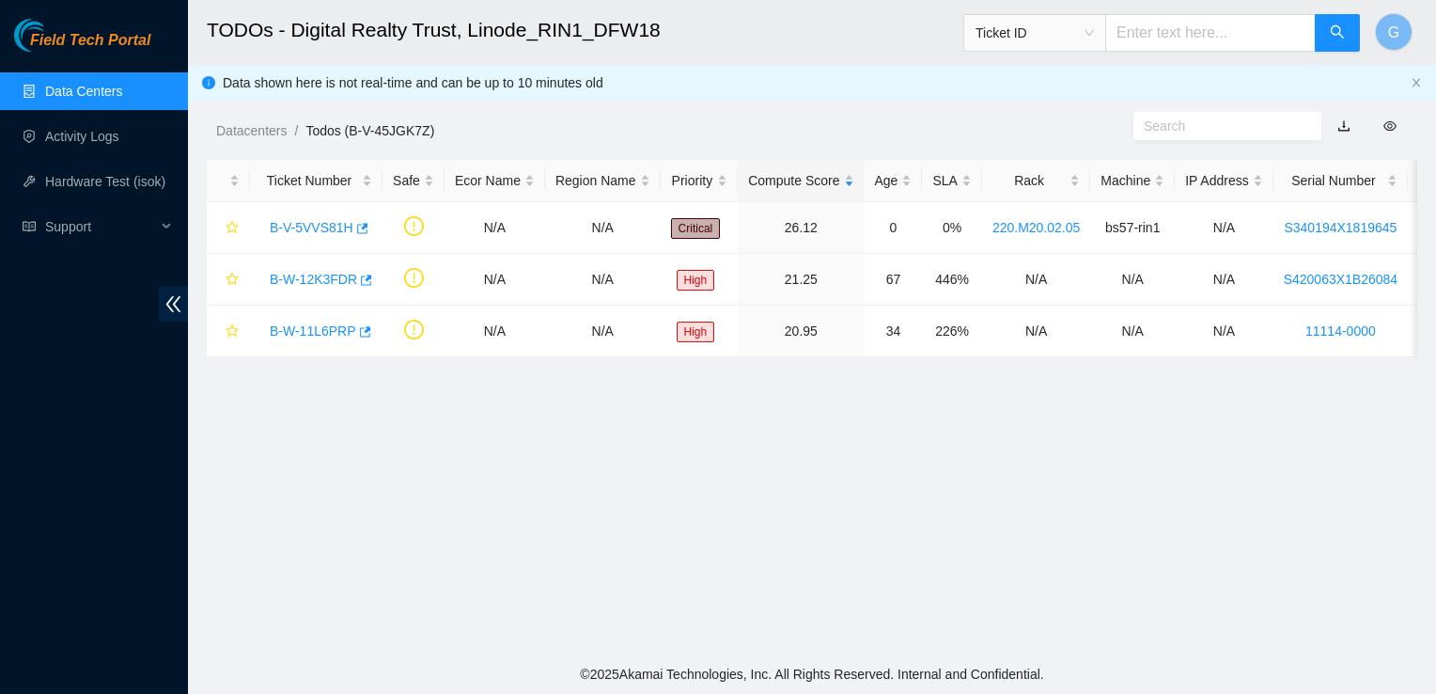
click at [116, 91] on link "Data Centers" at bounding box center [83, 91] width 77 height 15
